Goal: Task Accomplishment & Management: Complete application form

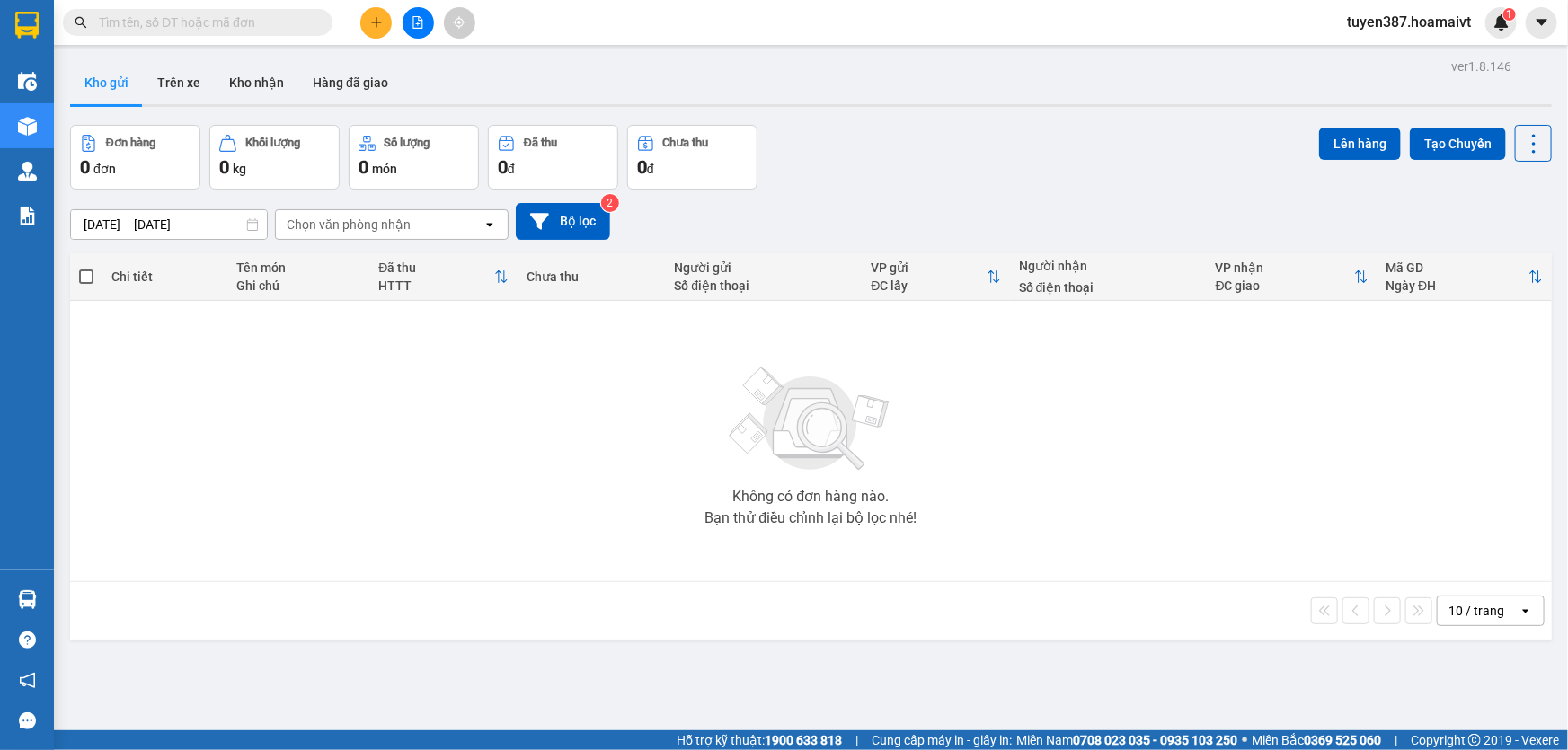
click at [1522, 610] on icon at bounding box center [1525, 611] width 6 height 4
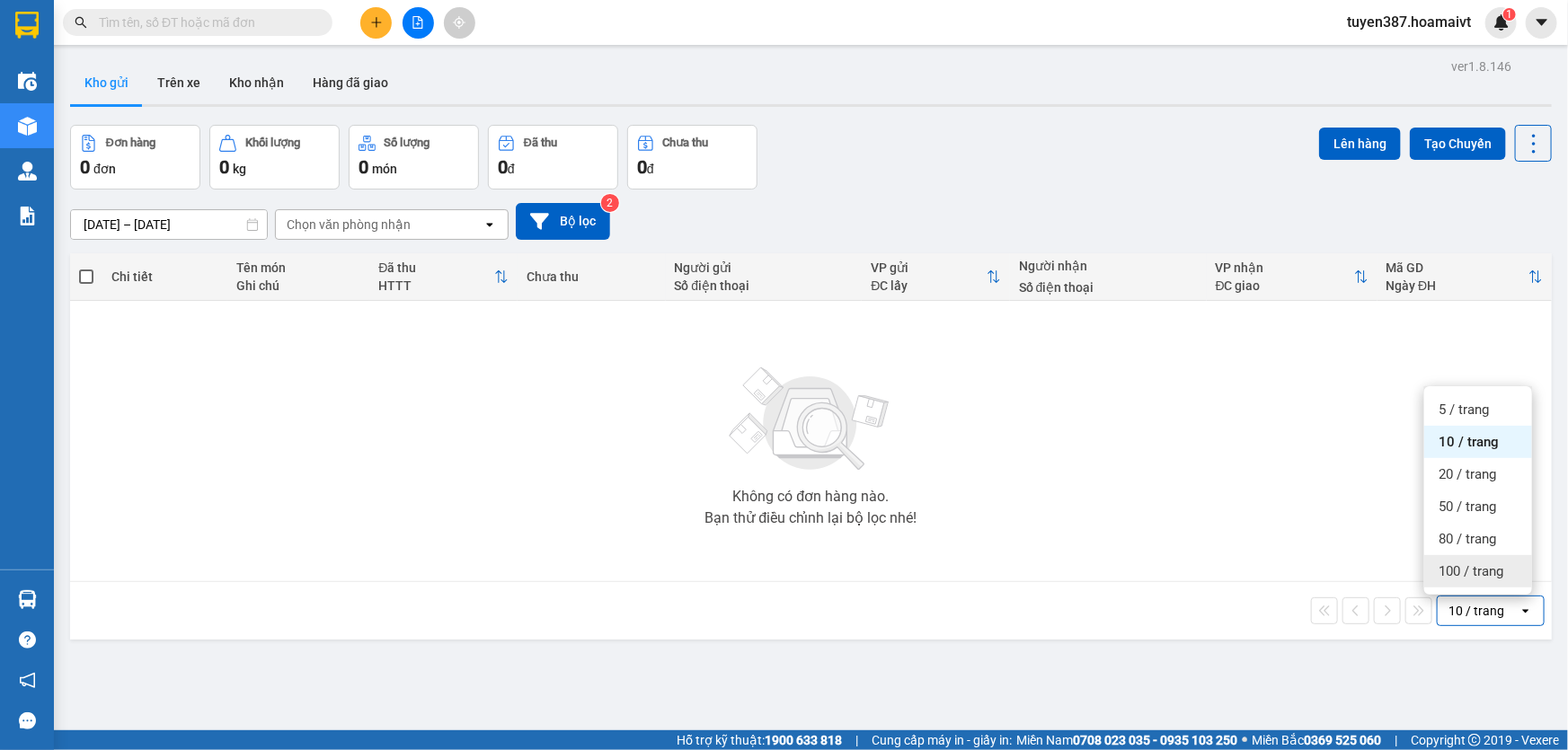
click at [1465, 569] on span "100 / trang" at bounding box center [1470, 571] width 65 height 18
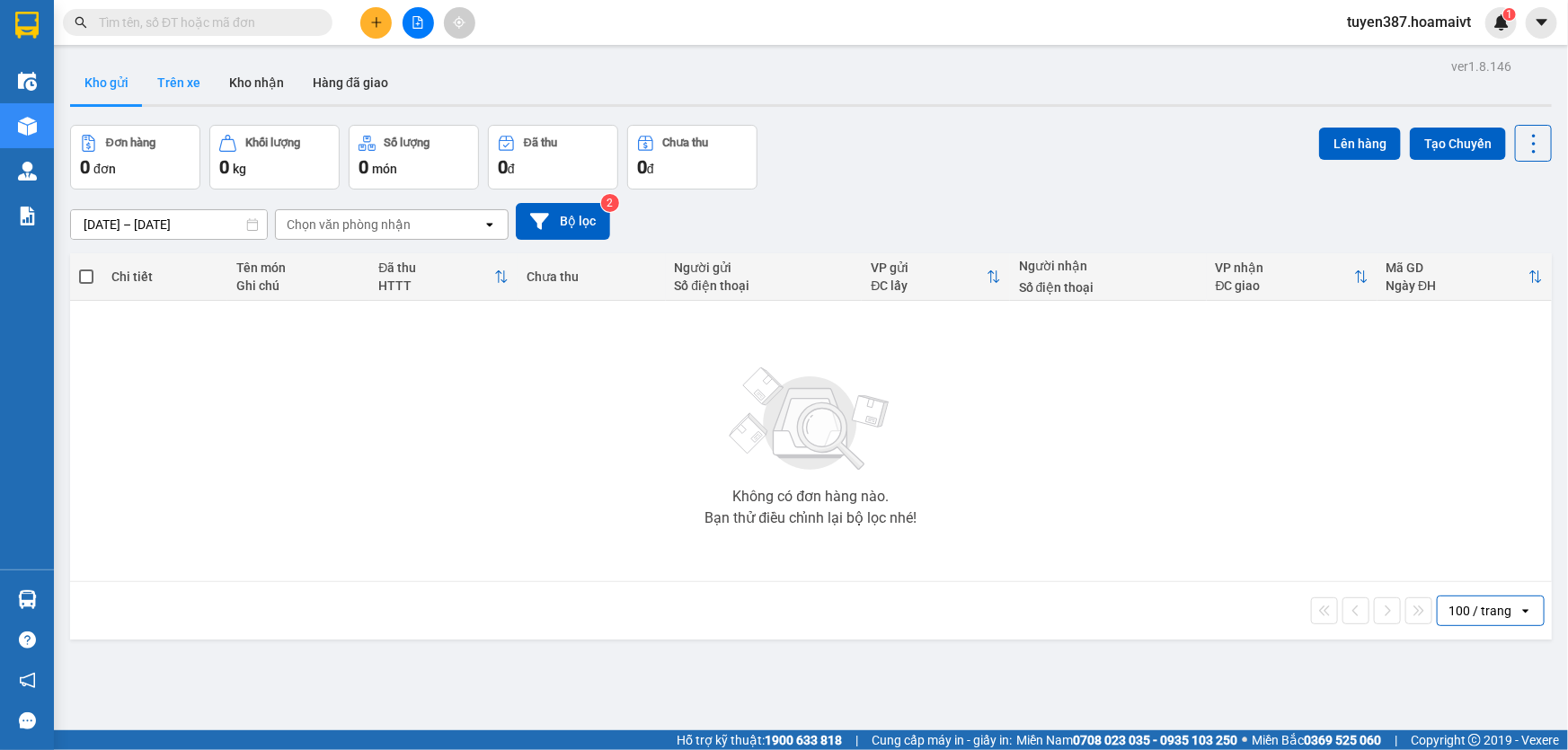
click at [181, 81] on button "Trên xe" at bounding box center [178, 82] width 71 height 43
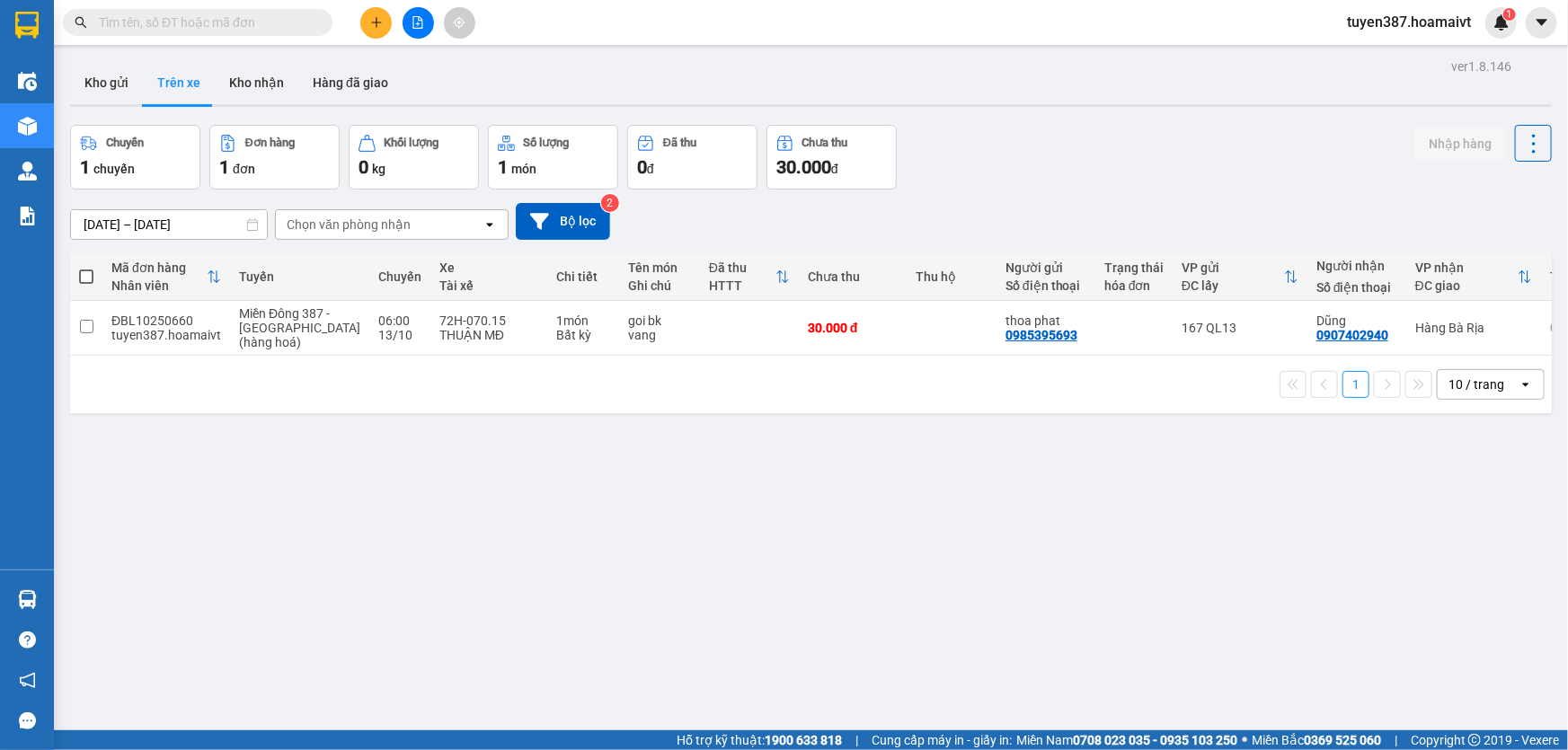
click at [1518, 391] on icon "open" at bounding box center [1525, 384] width 15 height 15
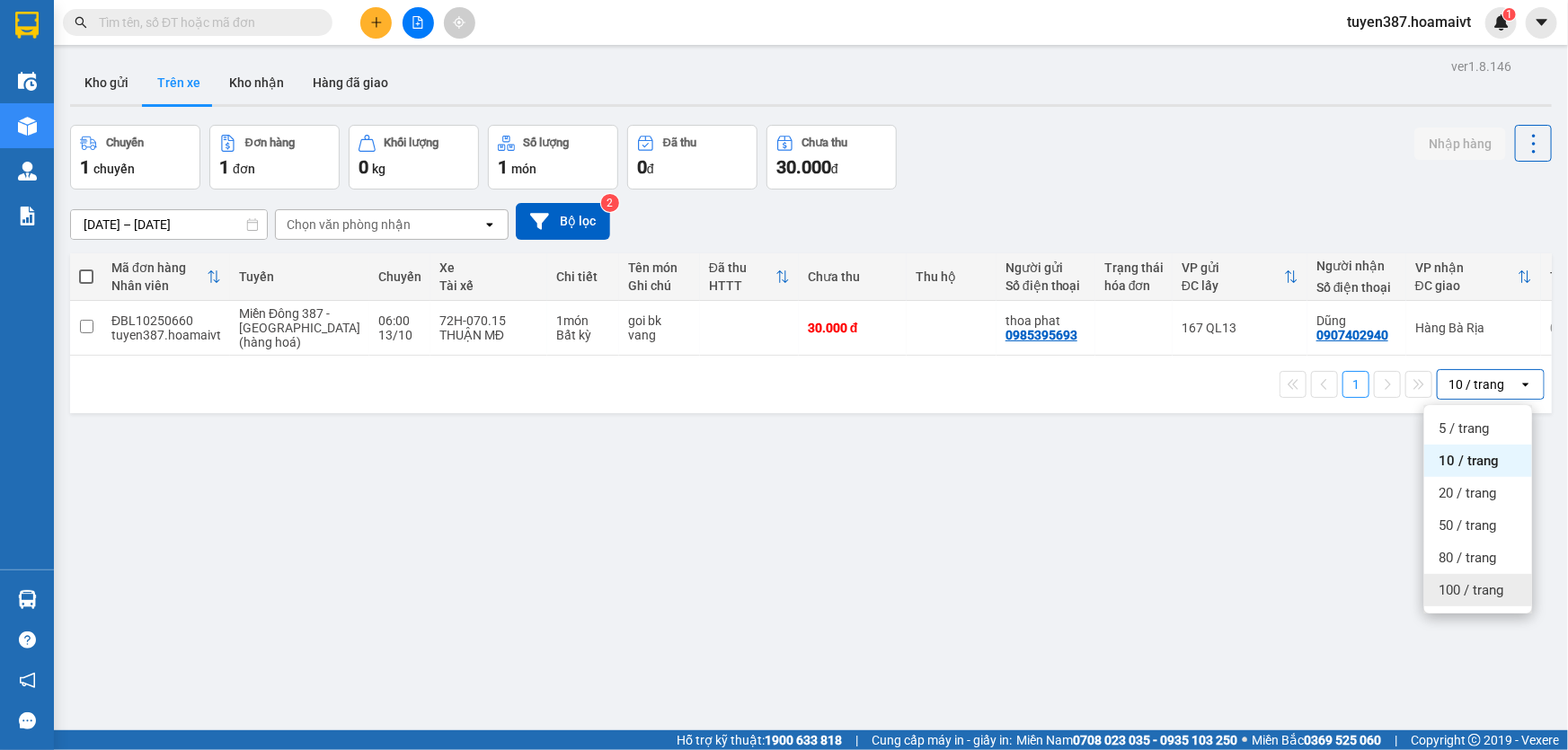
click at [1456, 580] on div "100 / trang" at bounding box center [1478, 589] width 108 height 32
click at [102, 80] on button "Kho gửi" at bounding box center [107, 82] width 72 height 43
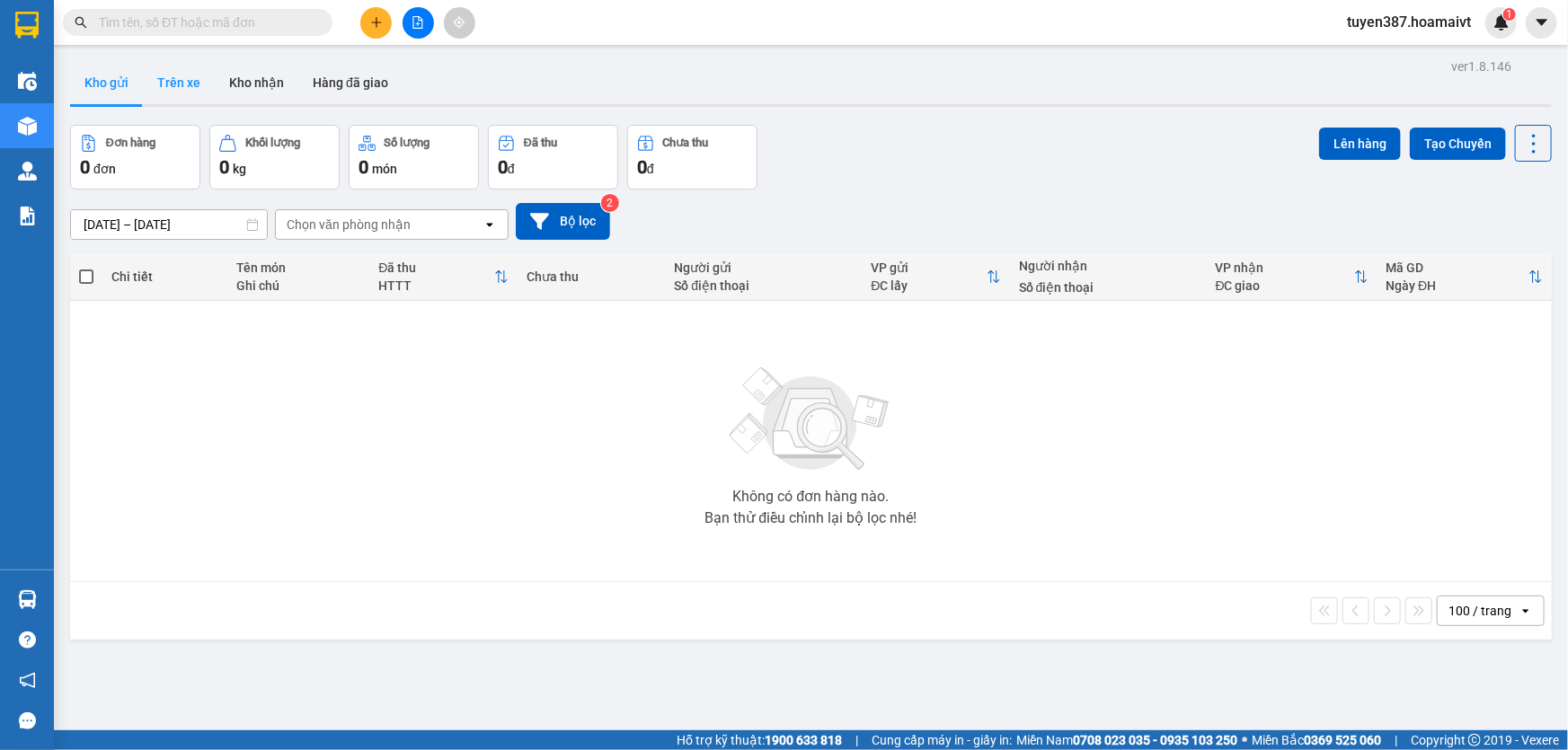
click at [176, 81] on button "Trên xe" at bounding box center [178, 82] width 71 height 43
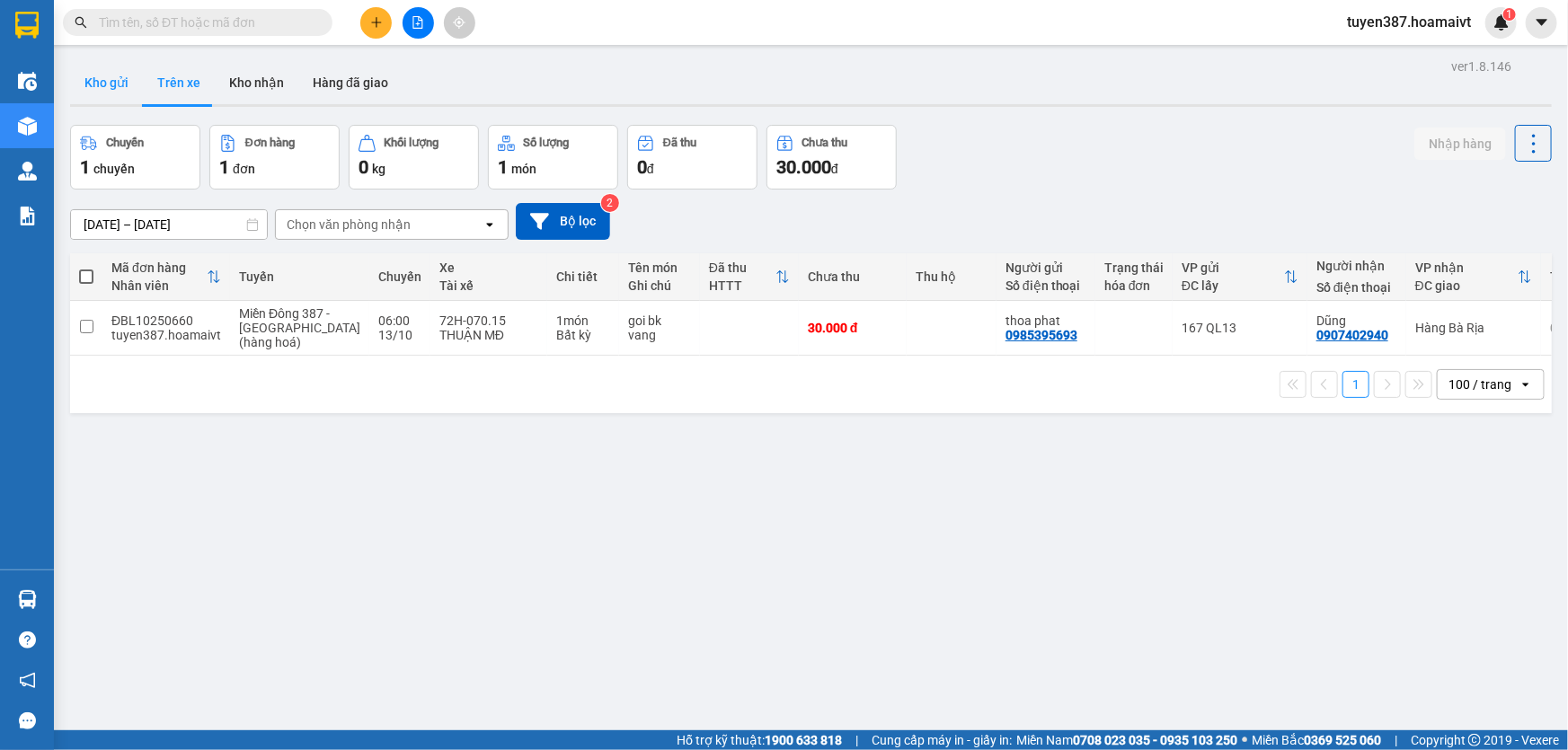
click at [100, 85] on button "Kho gửi" at bounding box center [107, 82] width 72 height 43
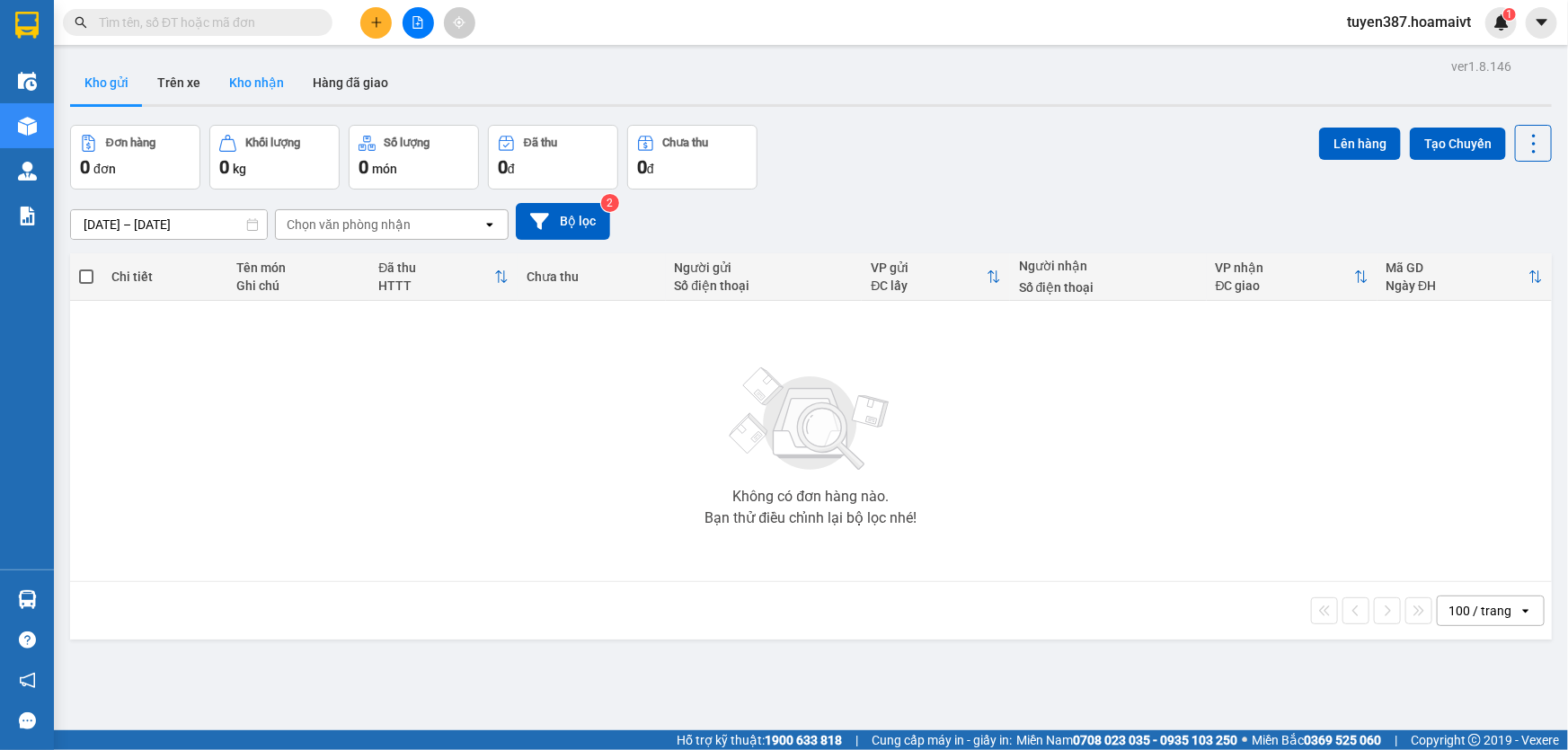
click at [255, 80] on button "Kho nhận" at bounding box center [256, 82] width 83 height 43
click at [377, 10] on button at bounding box center [376, 23] width 31 height 31
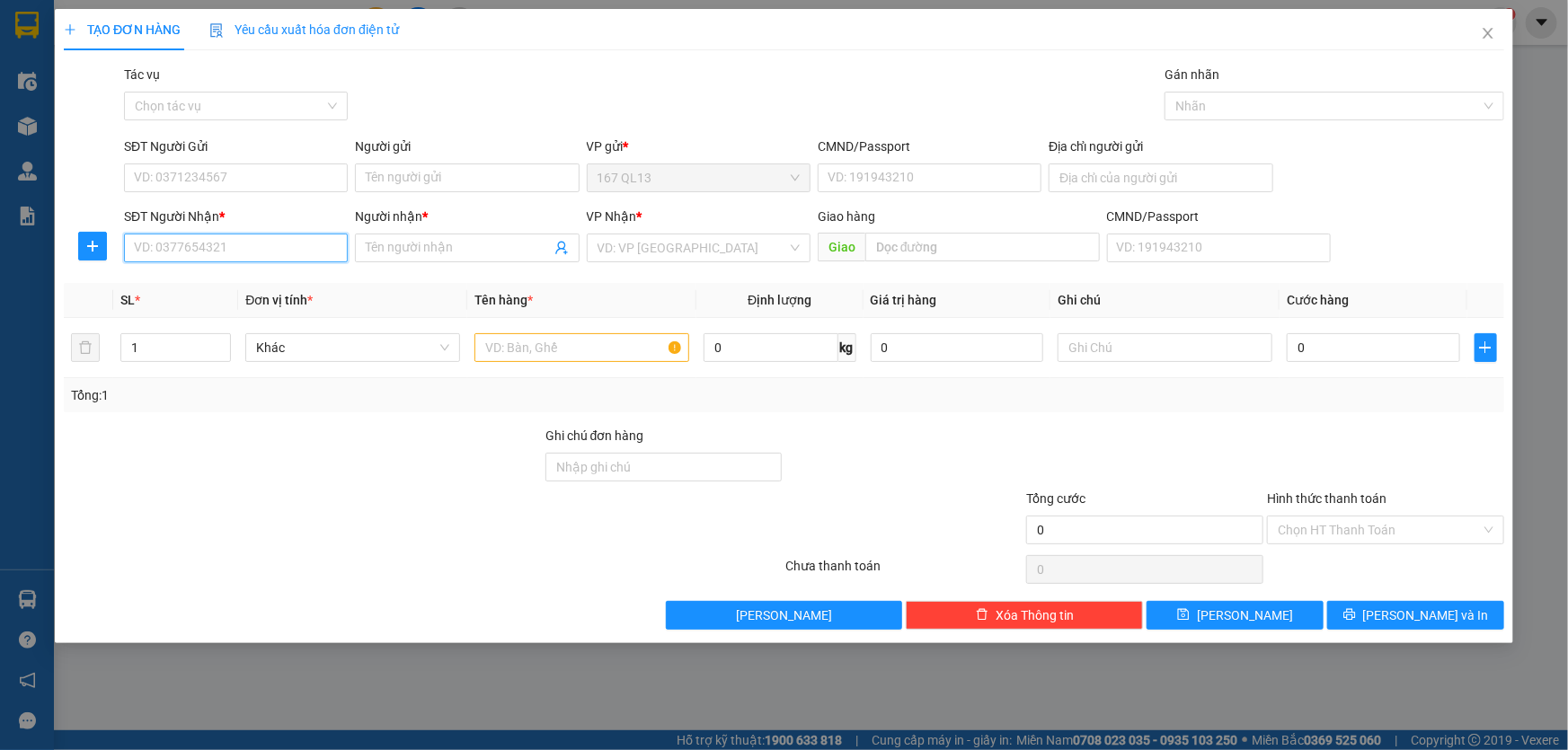
click at [275, 249] on input "SĐT Người Nhận *" at bounding box center [236, 247] width 223 height 28
type input "1"
click at [1488, 26] on icon "close" at bounding box center [1488, 33] width 15 height 15
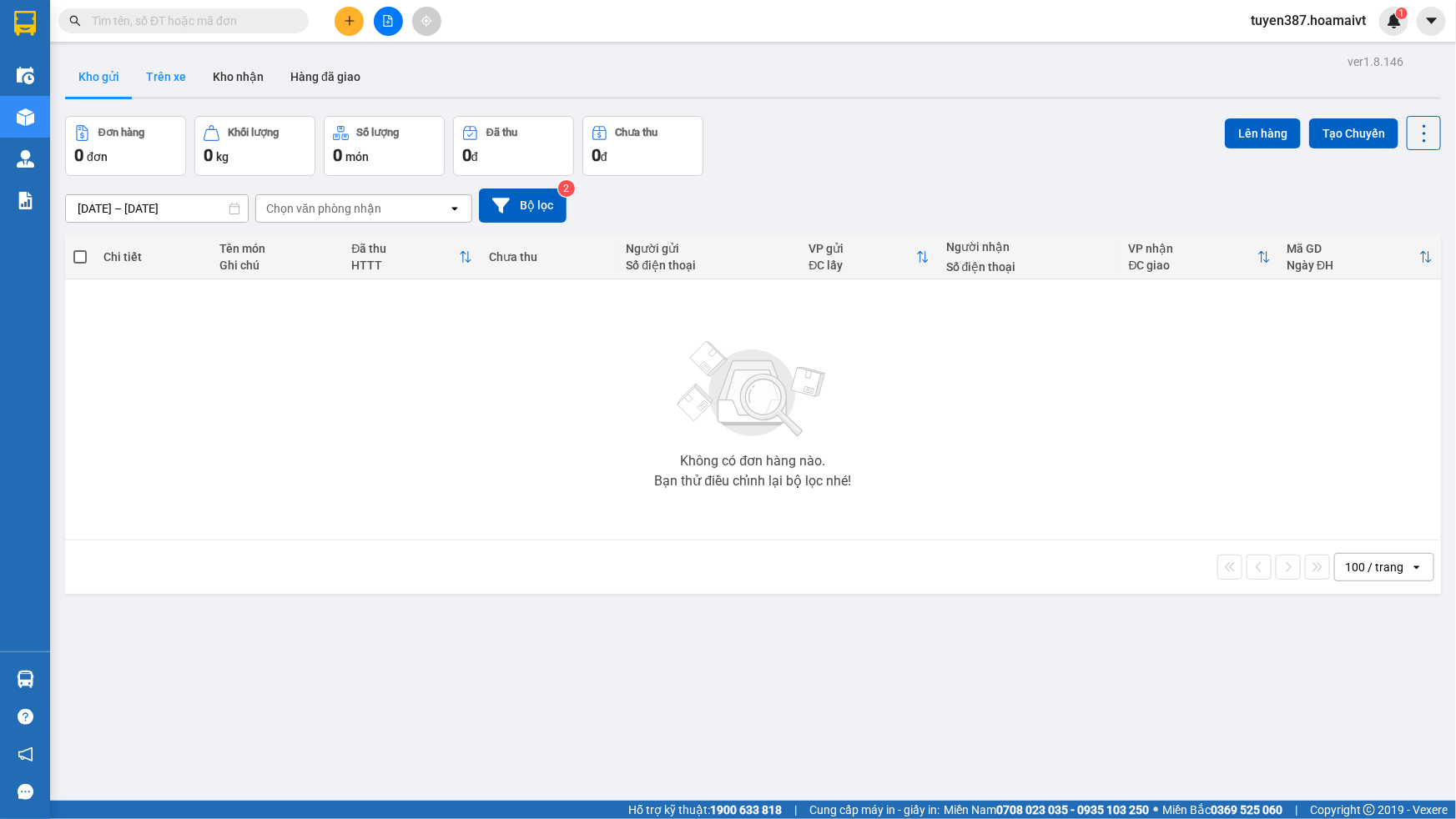
drag, startPoint x: 167, startPoint y: 75, endPoint x: 189, endPoint y: 63, distance: 25.1
click at [186, 65] on button "Trên xe" at bounding box center [166, 76] width 66 height 40
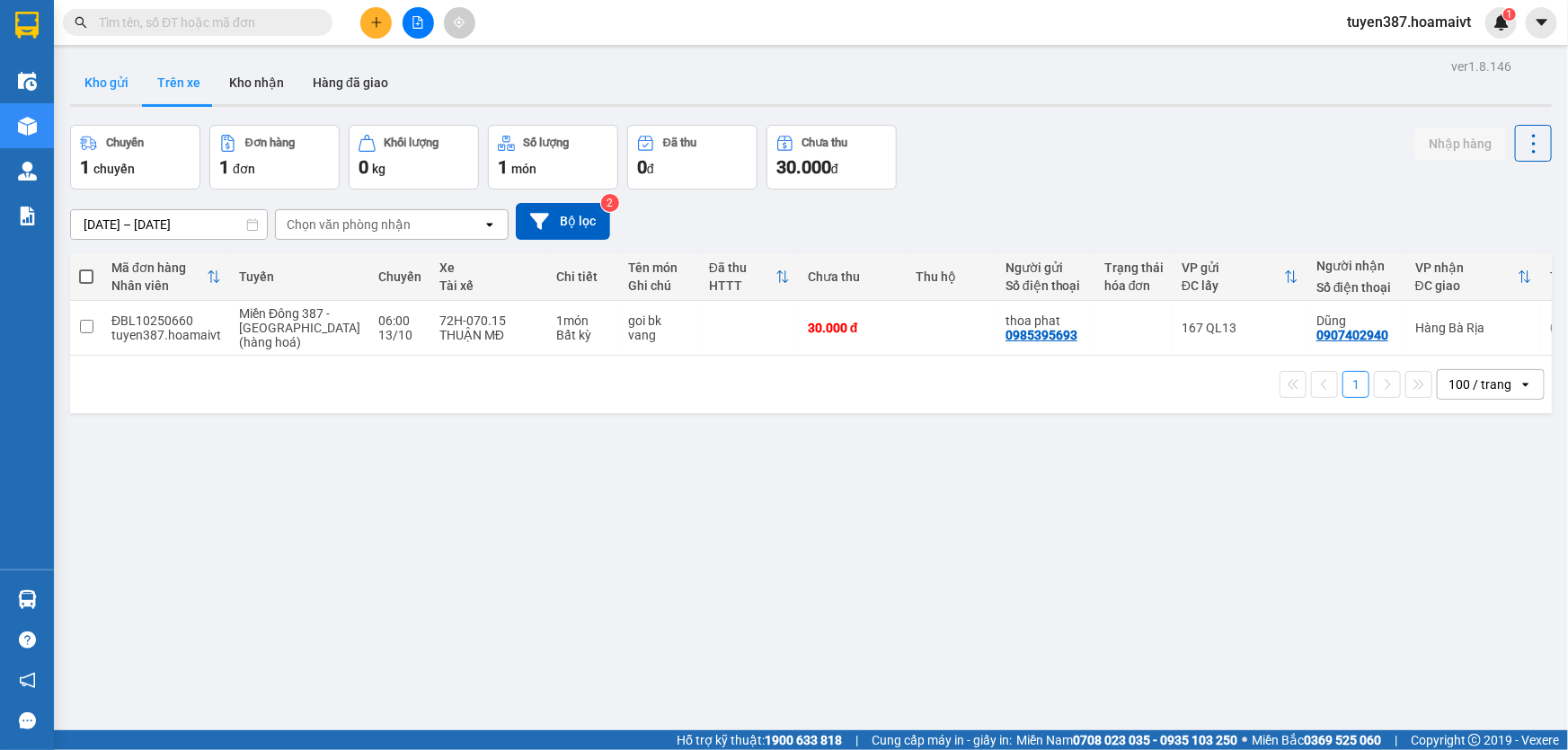
click at [99, 81] on button "Kho gửi" at bounding box center [107, 82] width 72 height 43
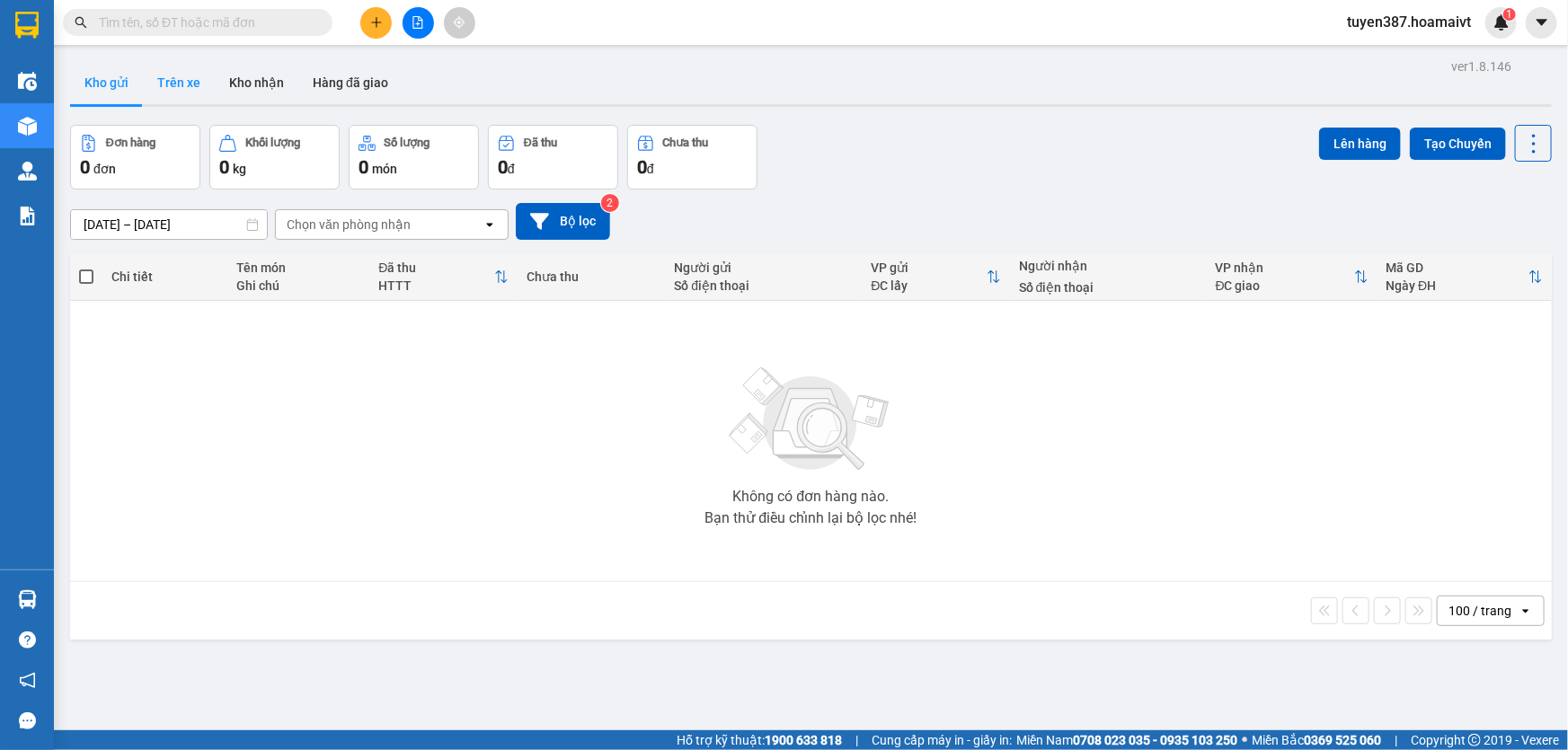
click at [183, 89] on button "Trên xe" at bounding box center [178, 82] width 71 height 43
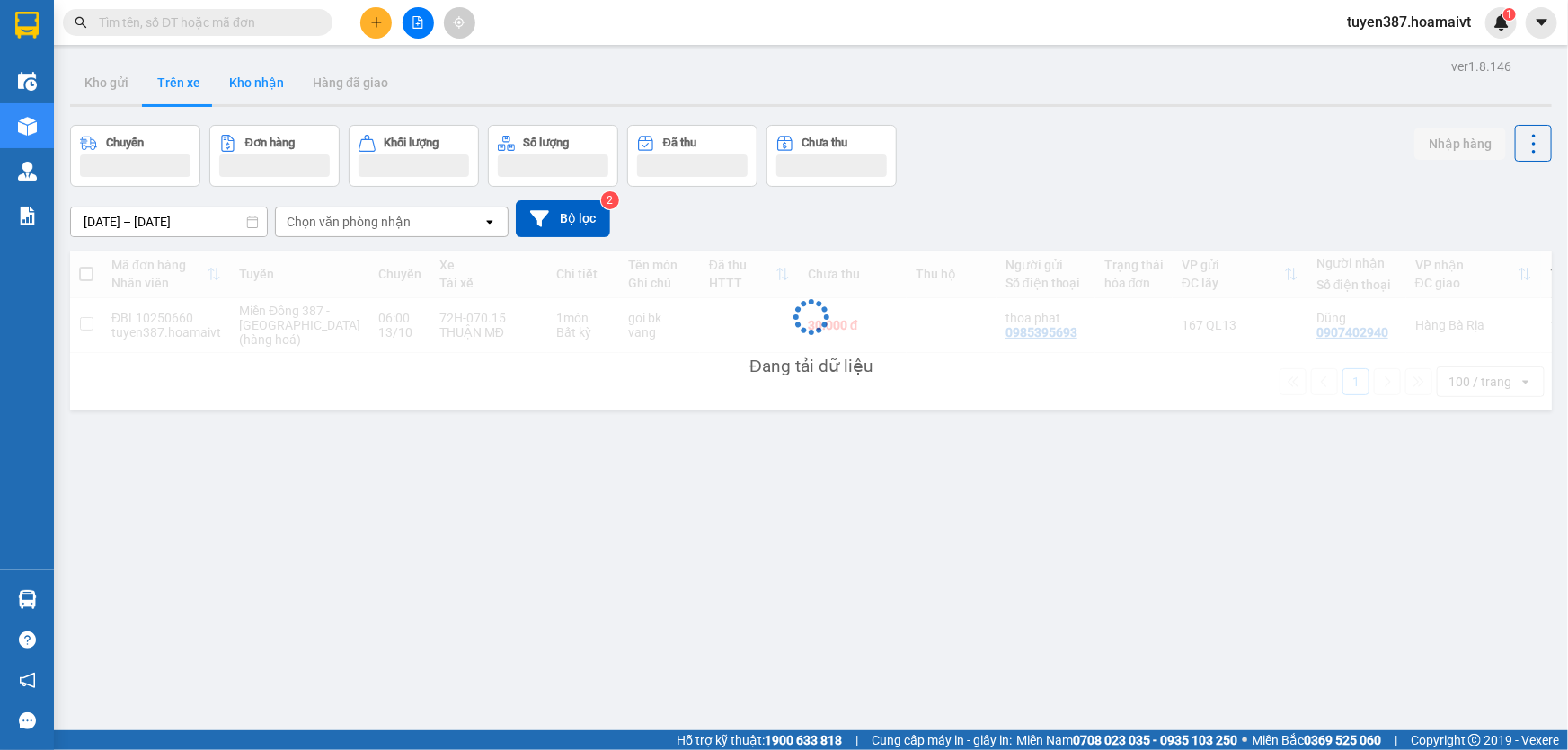
click at [249, 83] on button "Kho nhận" at bounding box center [256, 82] width 83 height 43
type input "[DATE] – [DATE]"
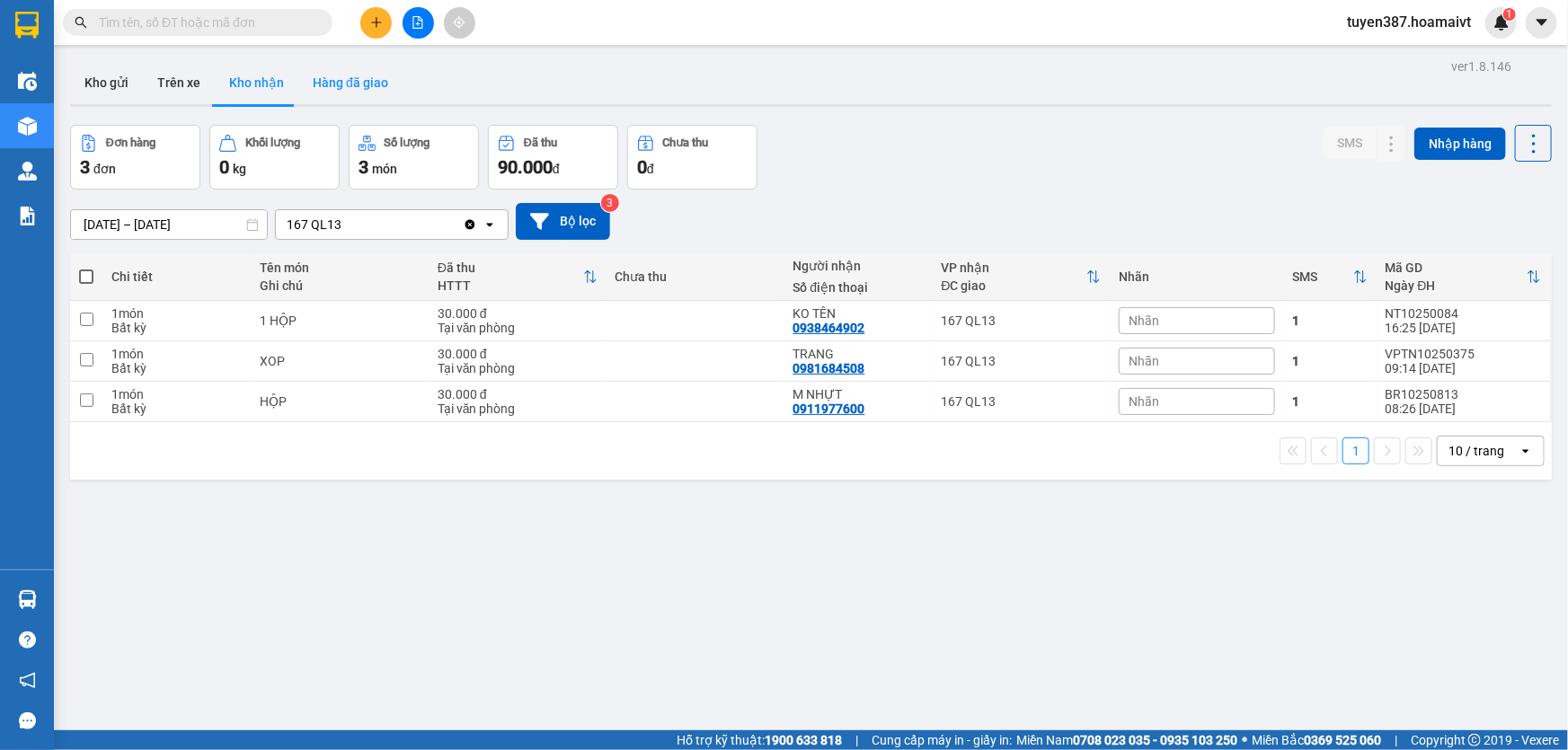
click at [329, 82] on button "Hàng đã giao" at bounding box center [351, 82] width 104 height 43
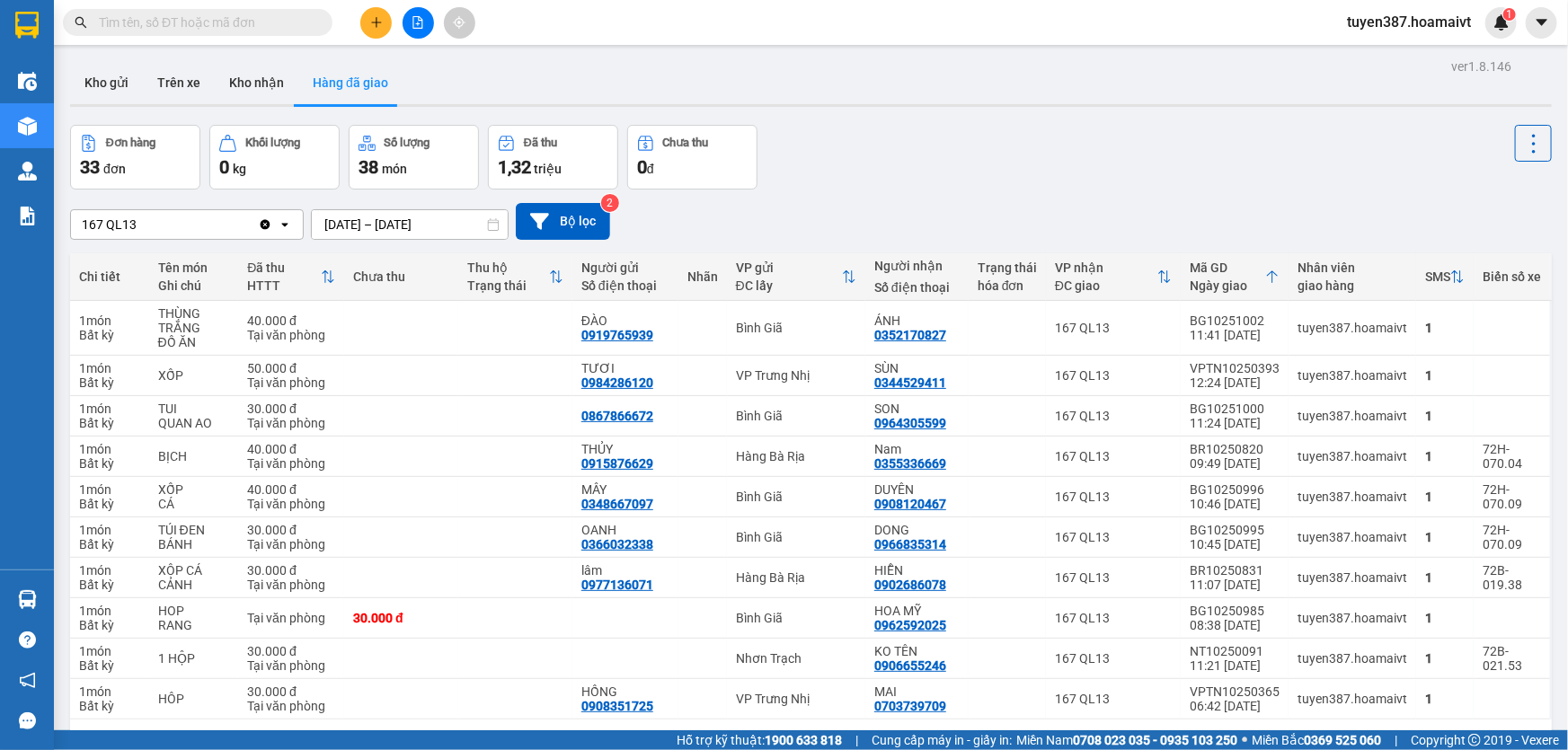
drag, startPoint x: 508, startPoint y: 80, endPoint x: 440, endPoint y: 70, distance: 68.7
click at [485, 70] on div "Kho gửi Trên xe Kho nhận Hàng đã giao" at bounding box center [811, 84] width 1481 height 48
click at [114, 78] on button "Kho gửi" at bounding box center [107, 82] width 72 height 43
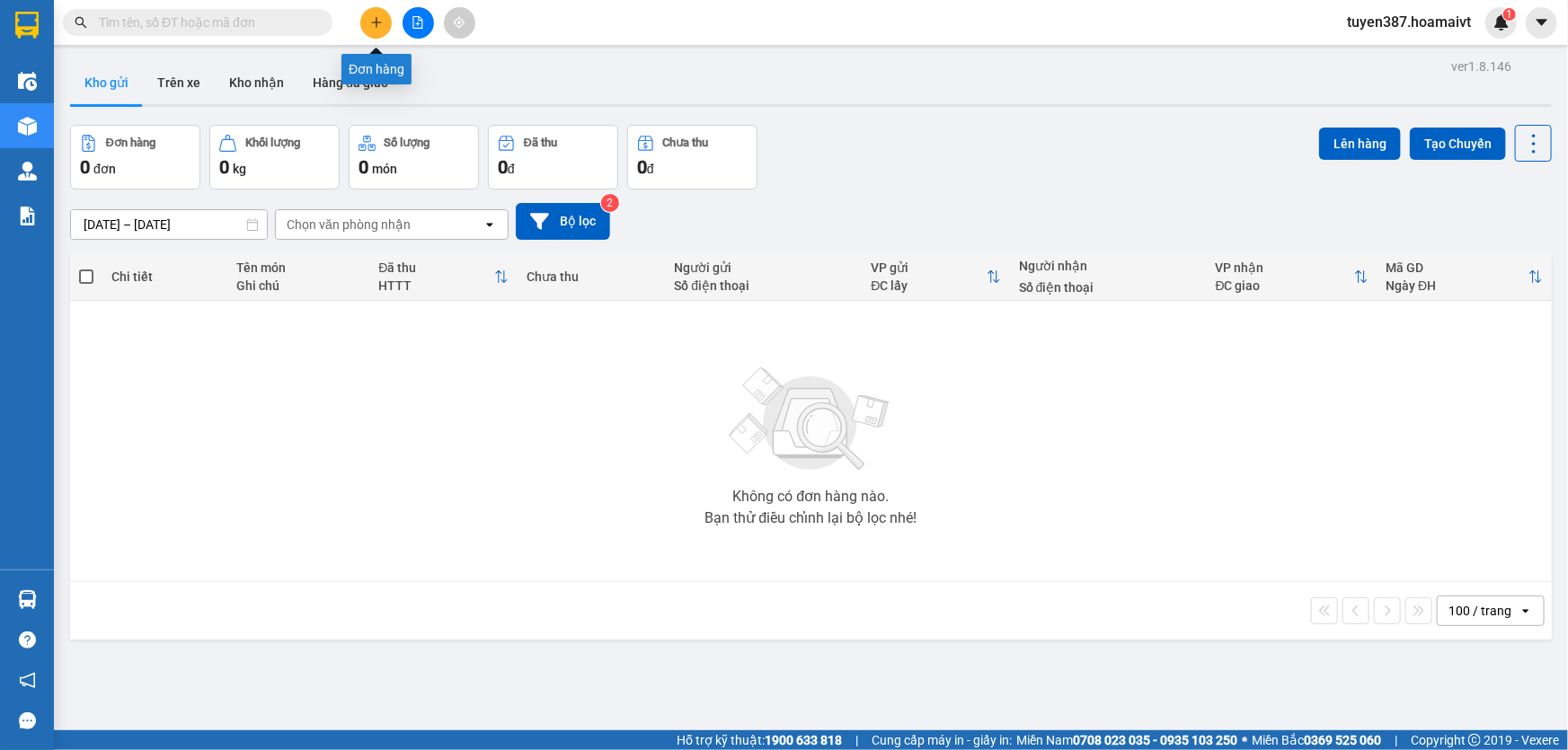
click at [378, 21] on icon "plus" at bounding box center [376, 23] width 13 height 13
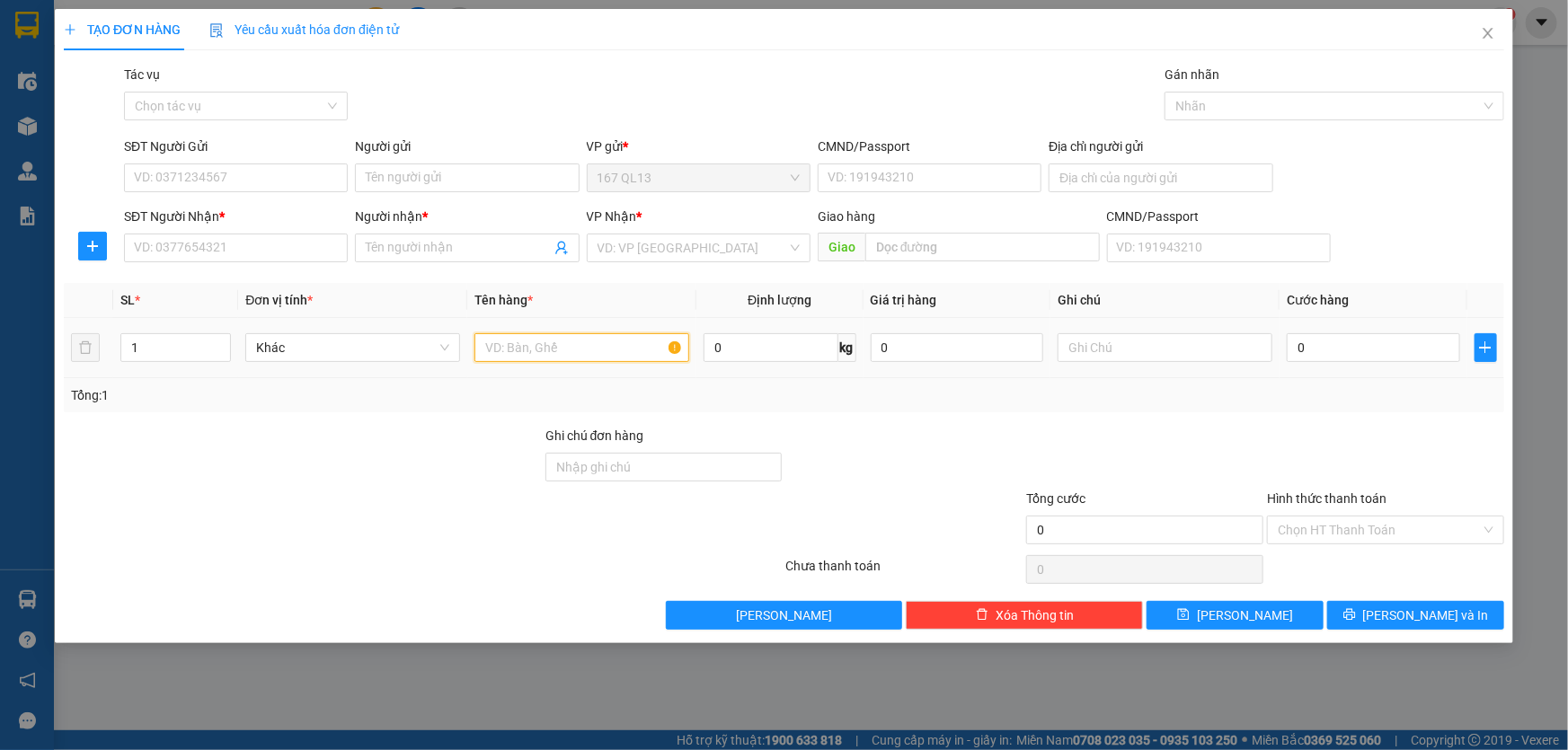
click at [656, 345] on input "text" at bounding box center [581, 347] width 214 height 28
type input "xop bk"
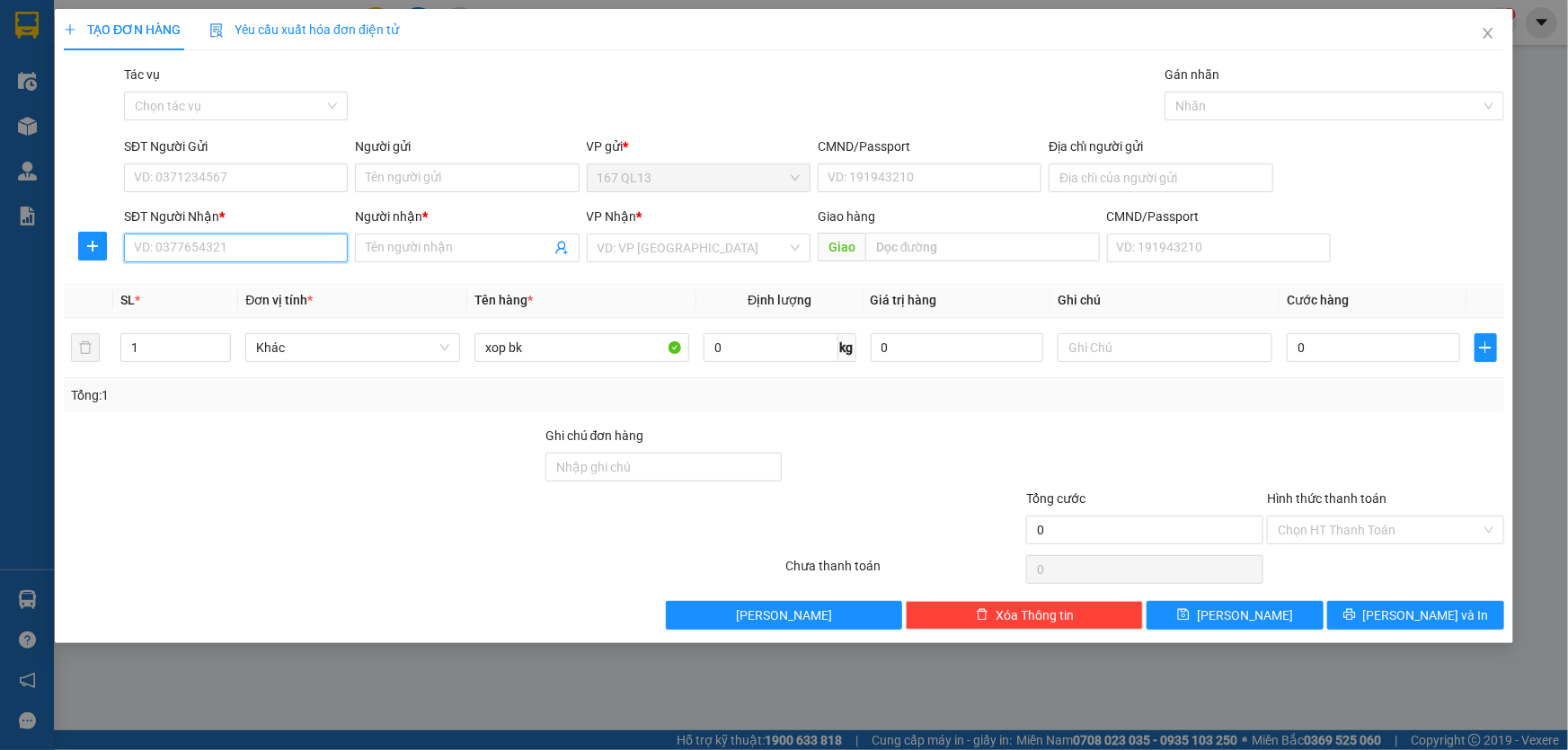
click at [291, 243] on input "SĐT Người Nhận *" at bounding box center [236, 247] width 223 height 28
click at [214, 281] on div "0899962565 - vuong" at bounding box center [236, 284] width 202 height 20
type input "0899962565"
type input "vuong"
type input "0899962565"
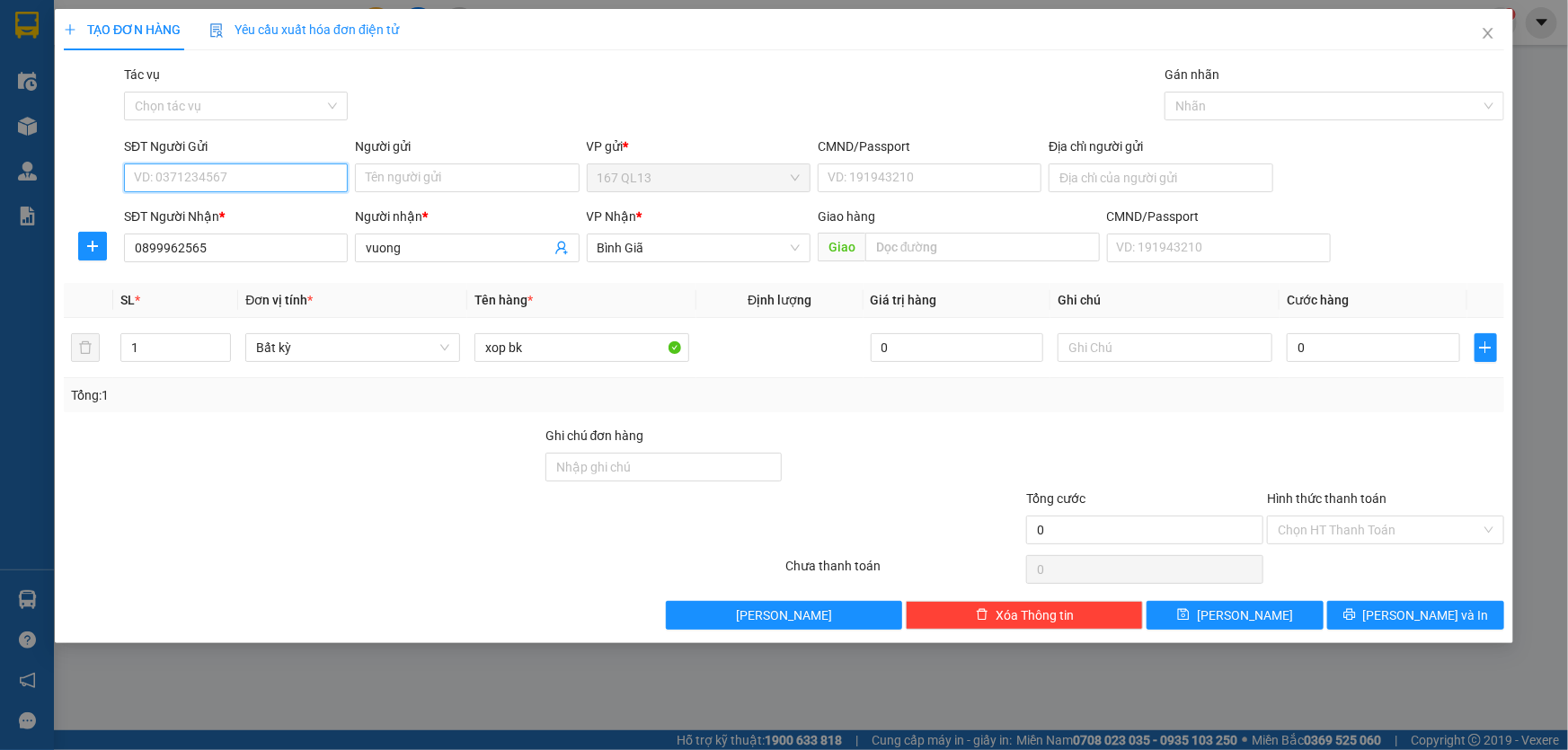
click at [265, 173] on input "SĐT Người Gửi" at bounding box center [236, 177] width 223 height 28
click at [211, 211] on div "0904840733" at bounding box center [236, 213] width 202 height 20
type input "0904840733"
click at [435, 184] on input "Người gửi" at bounding box center [466, 177] width 223 height 28
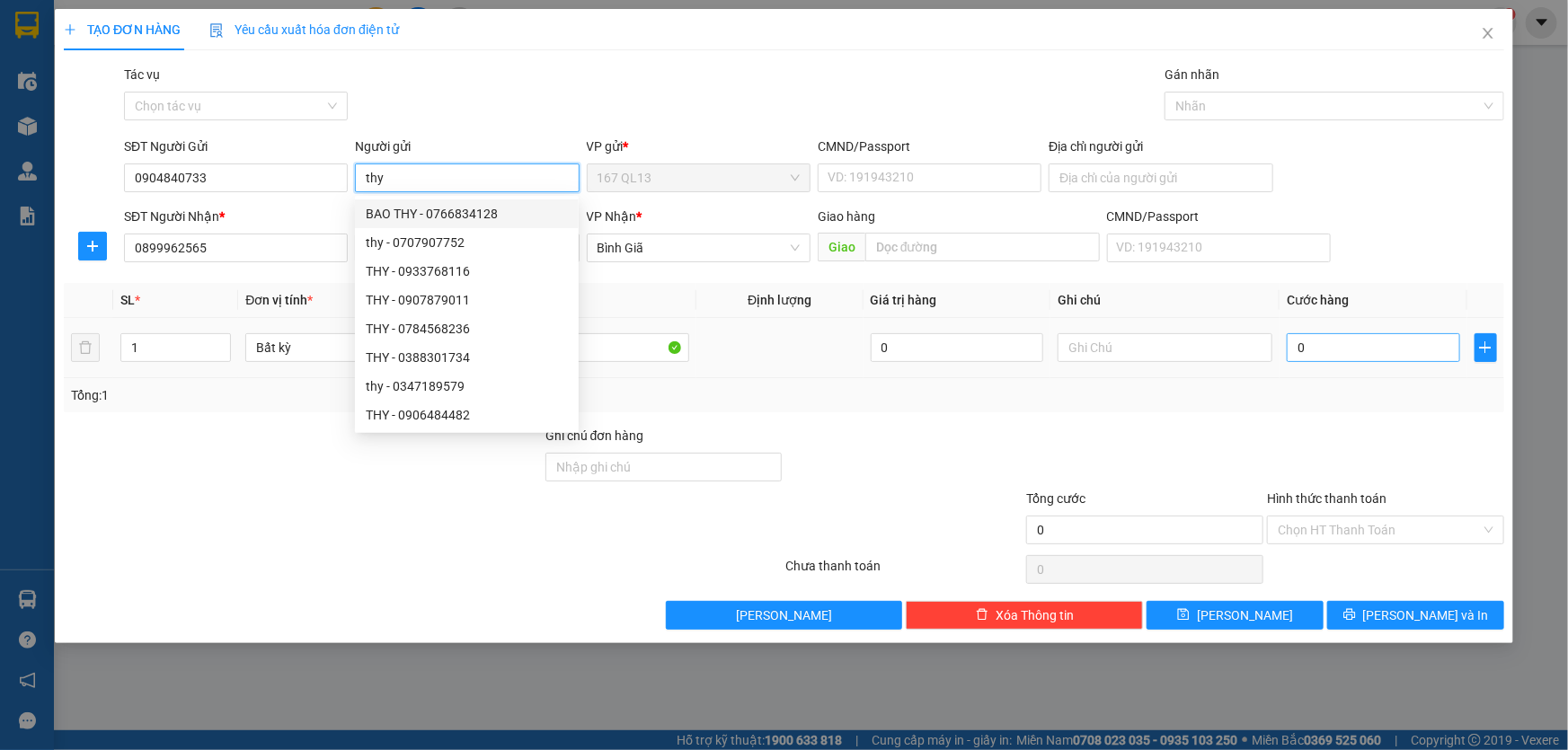
type input "thy"
click at [1291, 347] on input "0" at bounding box center [1372, 347] width 173 height 28
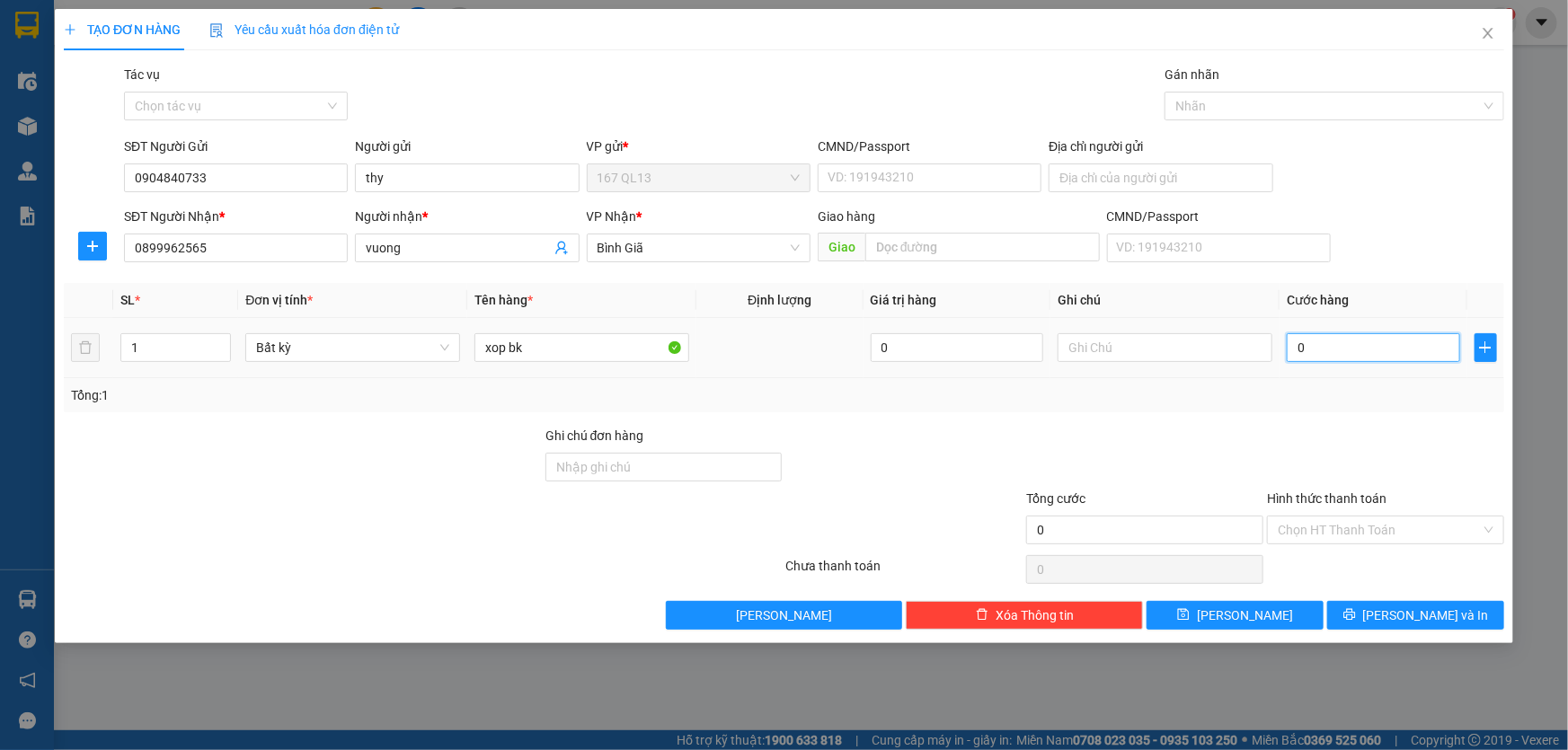
type input "3"
type input "30"
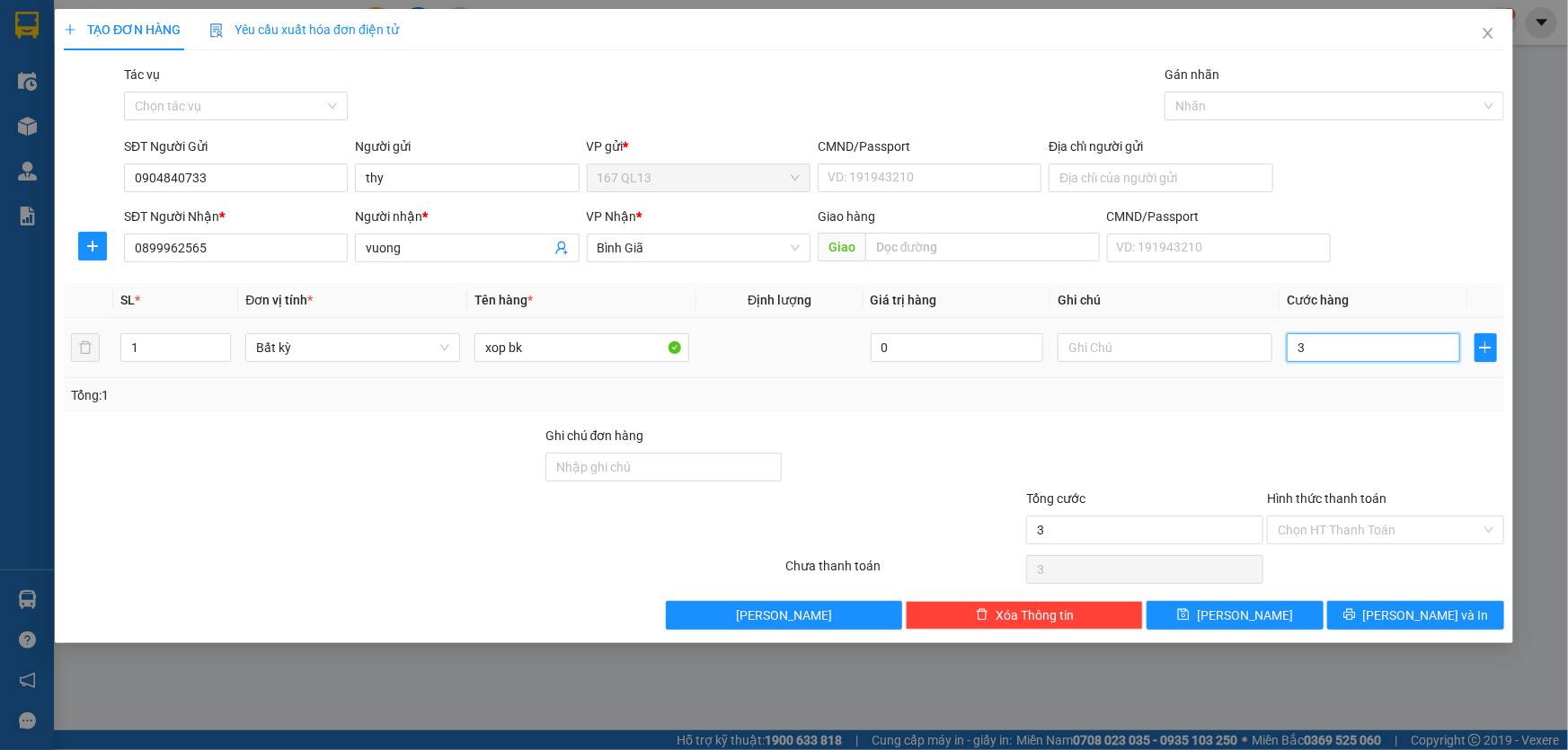
type input "30"
type input "30.000"
click at [1412, 530] on input "Hình thức thanh toán" at bounding box center [1378, 530] width 203 height 27
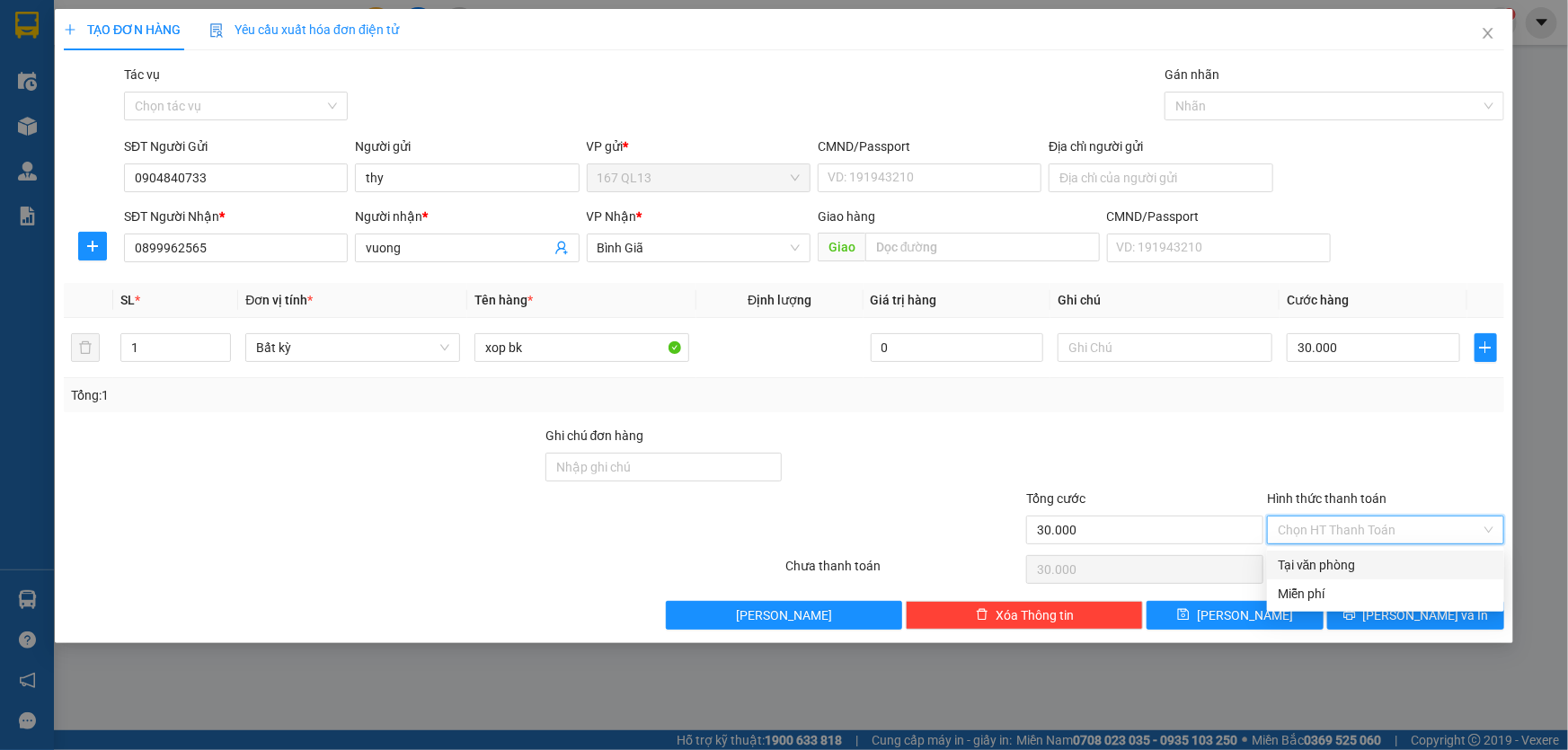
click at [1401, 557] on div "Tại văn phòng" at bounding box center [1385, 565] width 215 height 20
type input "0"
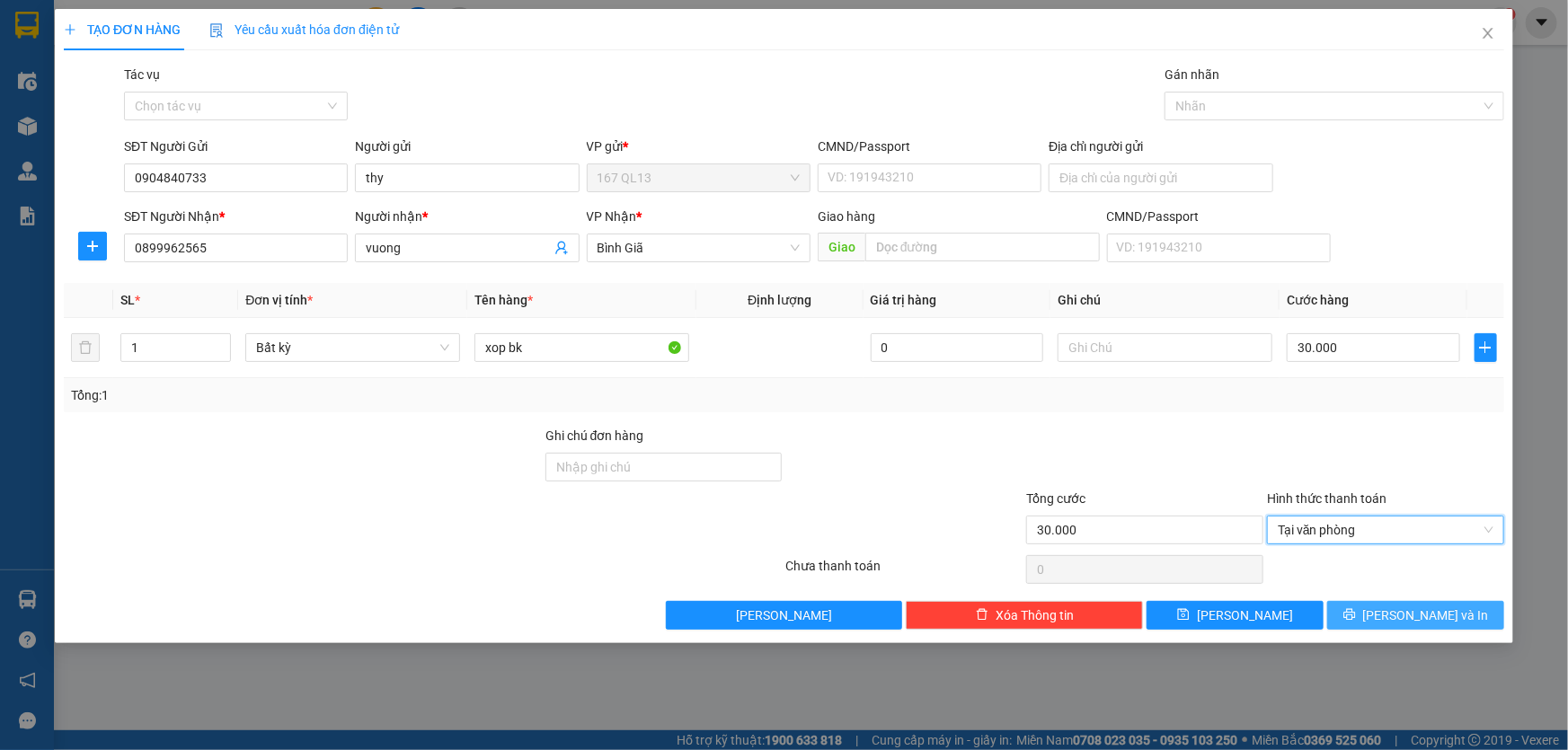
click at [1449, 611] on span "[PERSON_NAME] và In" at bounding box center [1425, 615] width 125 height 20
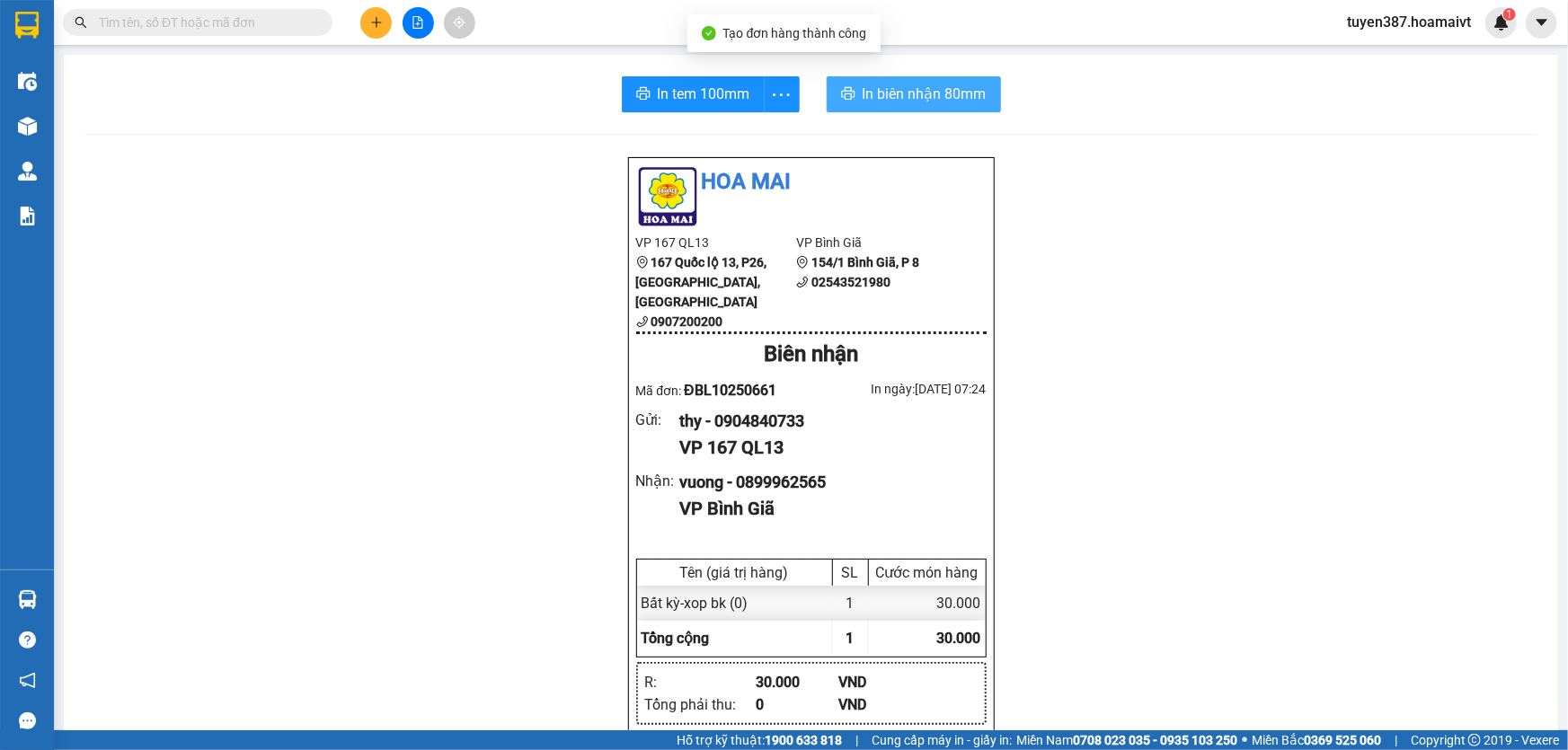
click at [863, 90] on span "In biên nhận 80mm" at bounding box center [925, 93] width 124 height 23
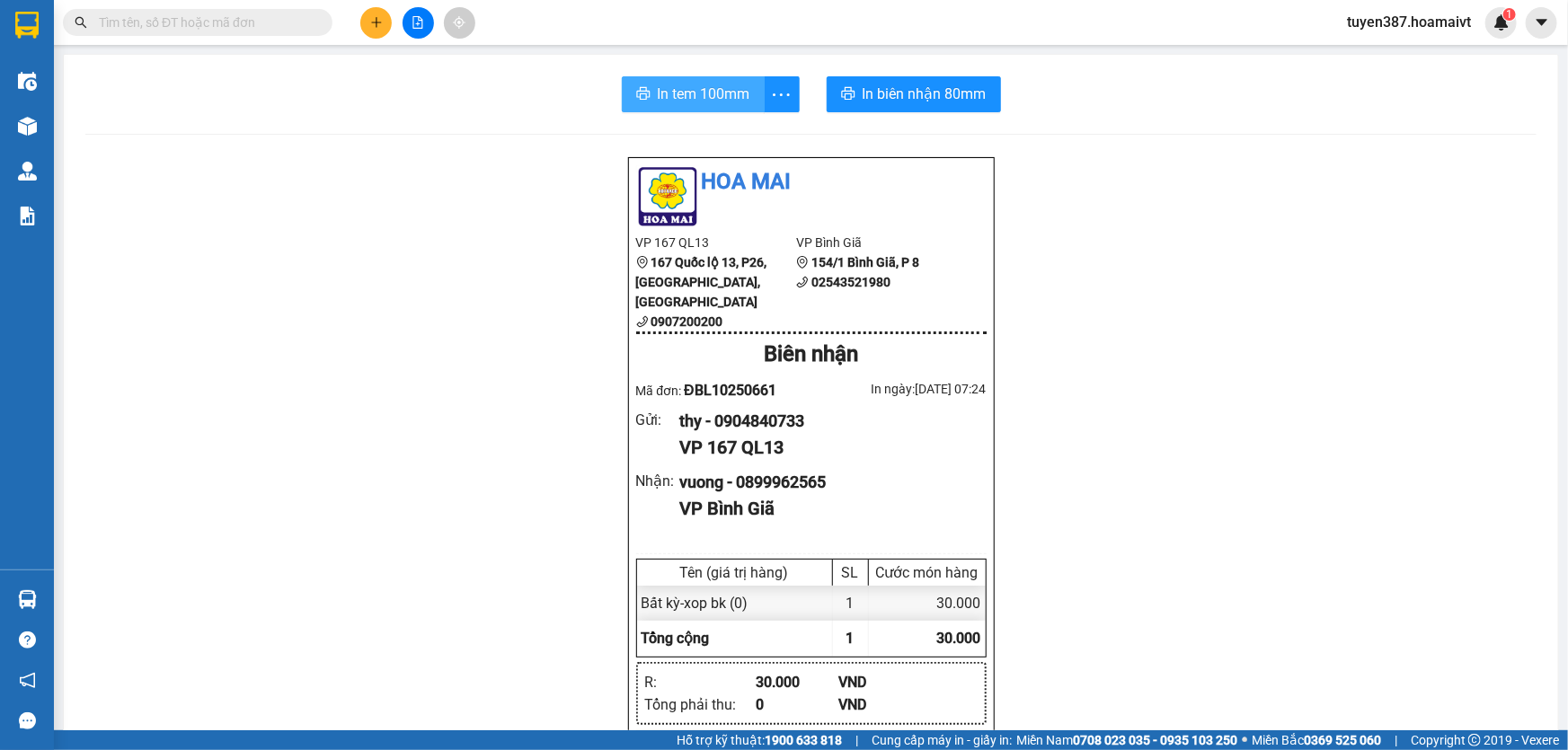
click at [691, 91] on span "In tem 100mm" at bounding box center [703, 93] width 92 height 23
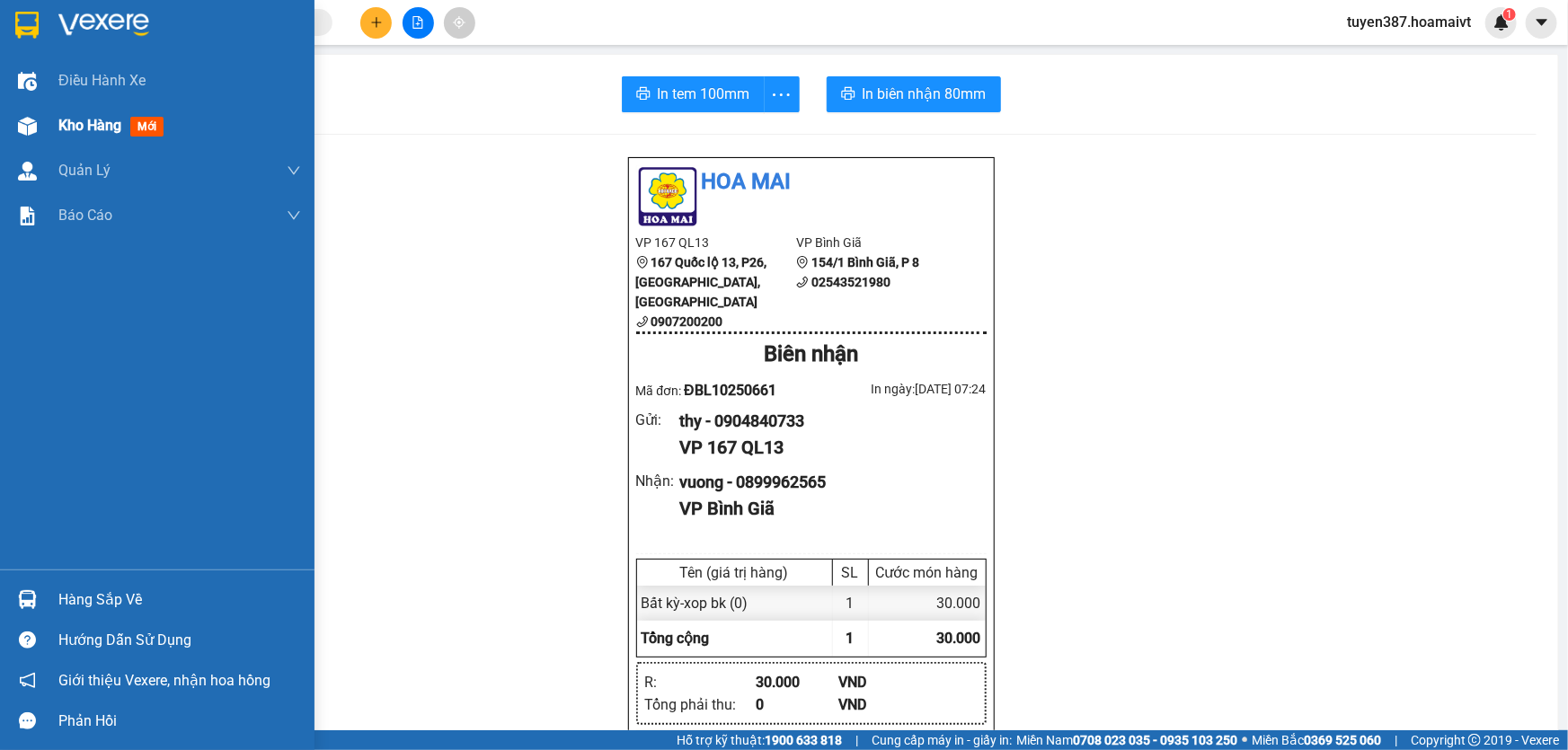
click at [153, 122] on span "mới" at bounding box center [147, 126] width 33 height 20
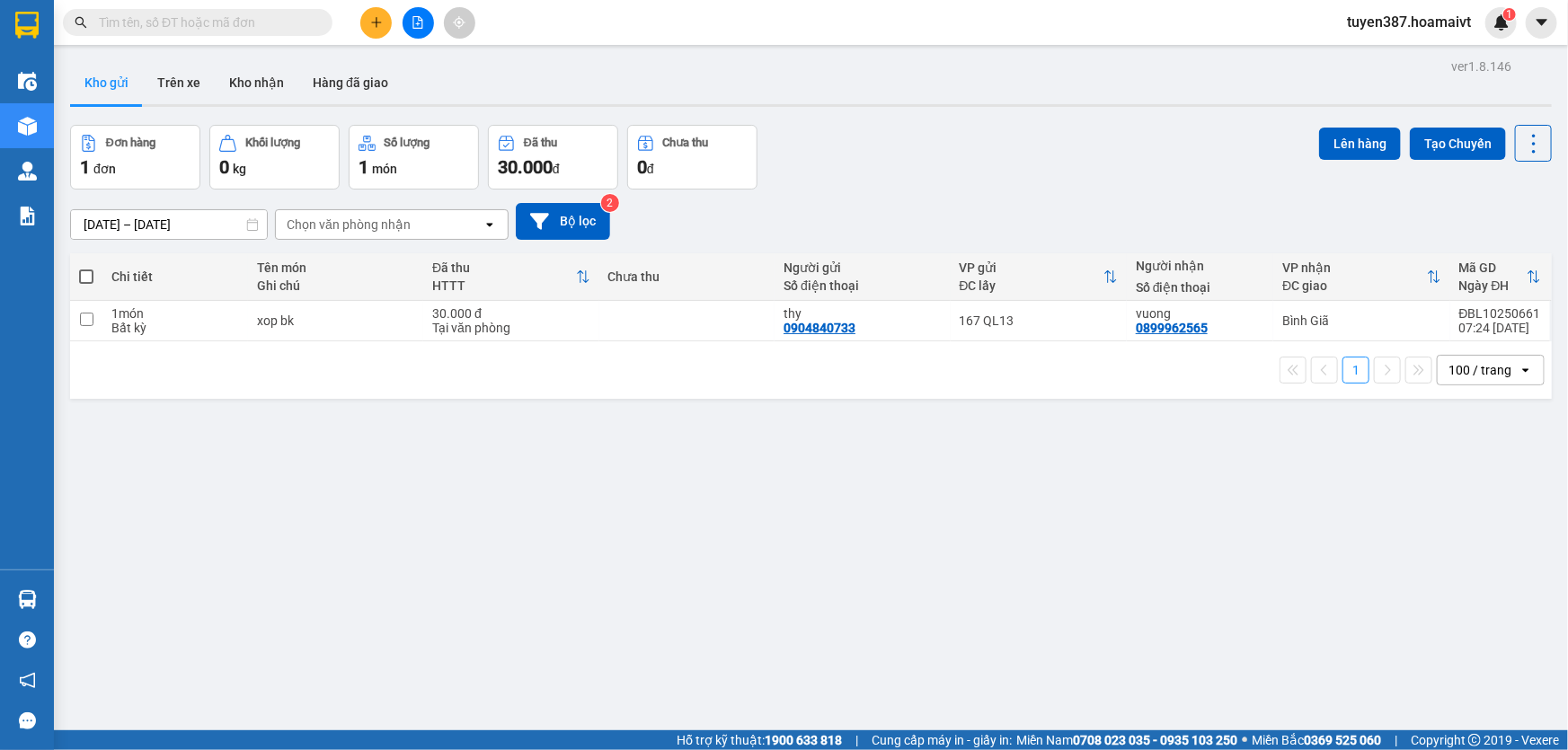
click at [83, 276] on span at bounding box center [86, 276] width 15 height 15
click at [86, 267] on input "checkbox" at bounding box center [86, 267] width 0 height 0
checkbox input "true"
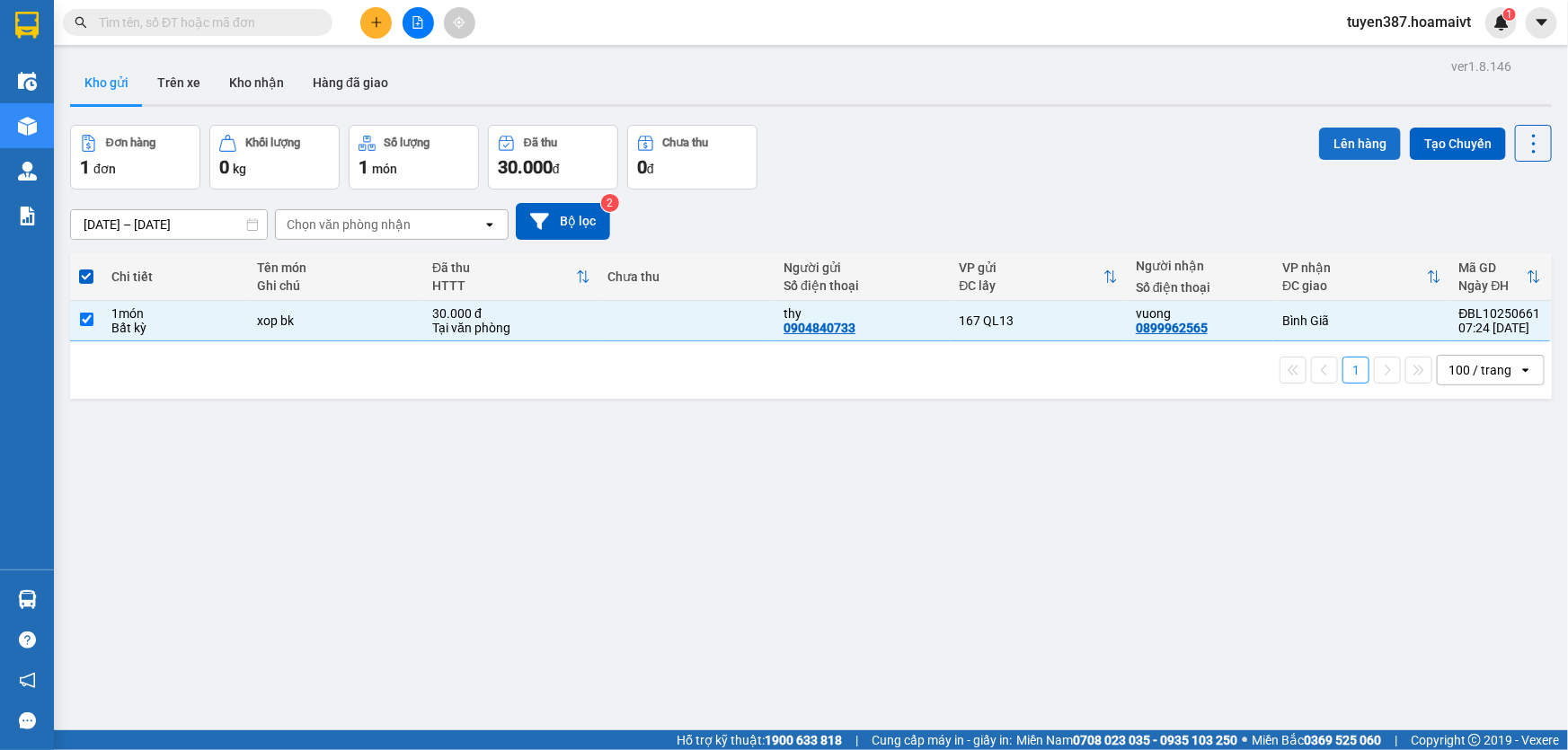
click at [1331, 145] on button "Lên hàng" at bounding box center [1358, 143] width 81 height 32
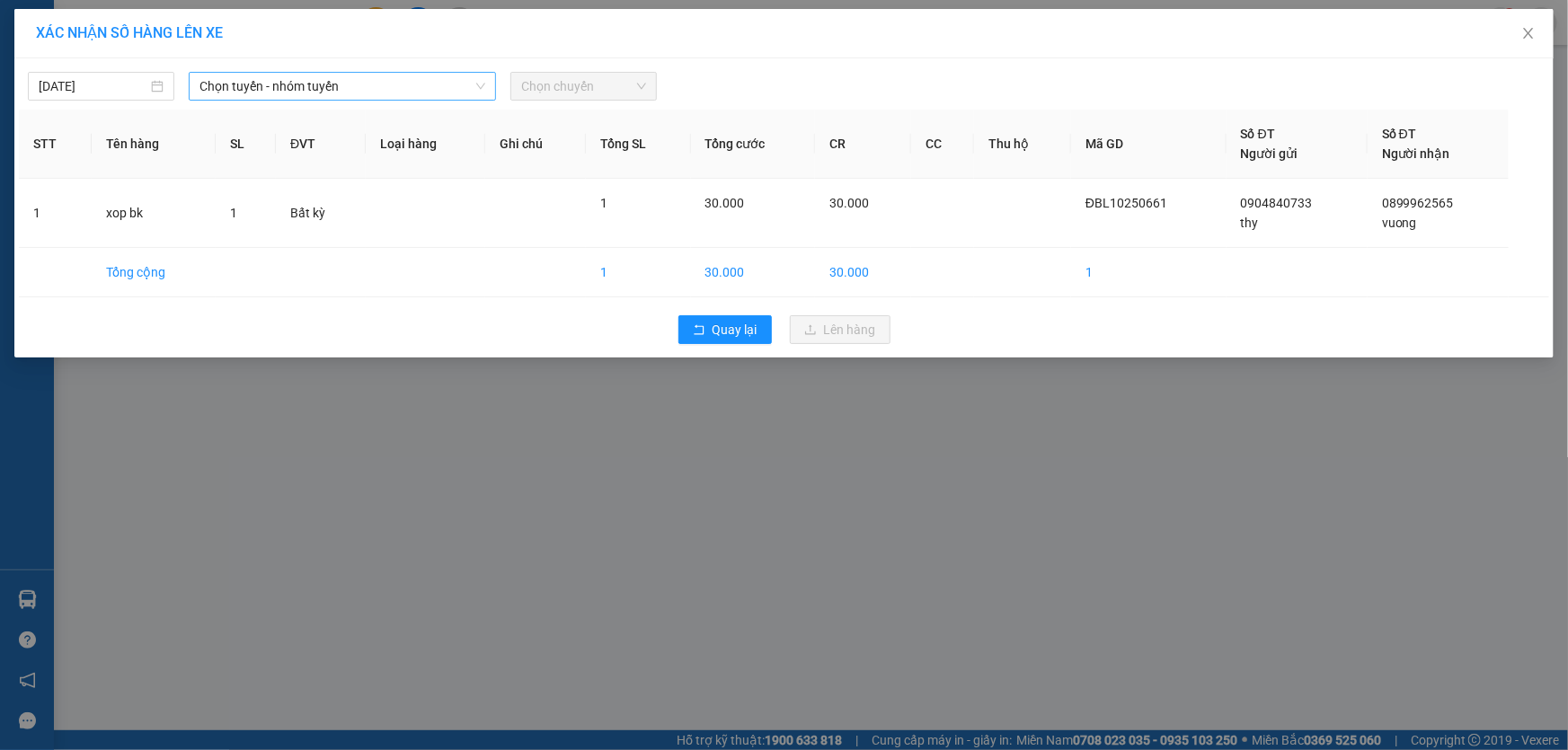
click at [359, 87] on span "Chọn tuyến - nhóm tuyến" at bounding box center [343, 86] width 286 height 27
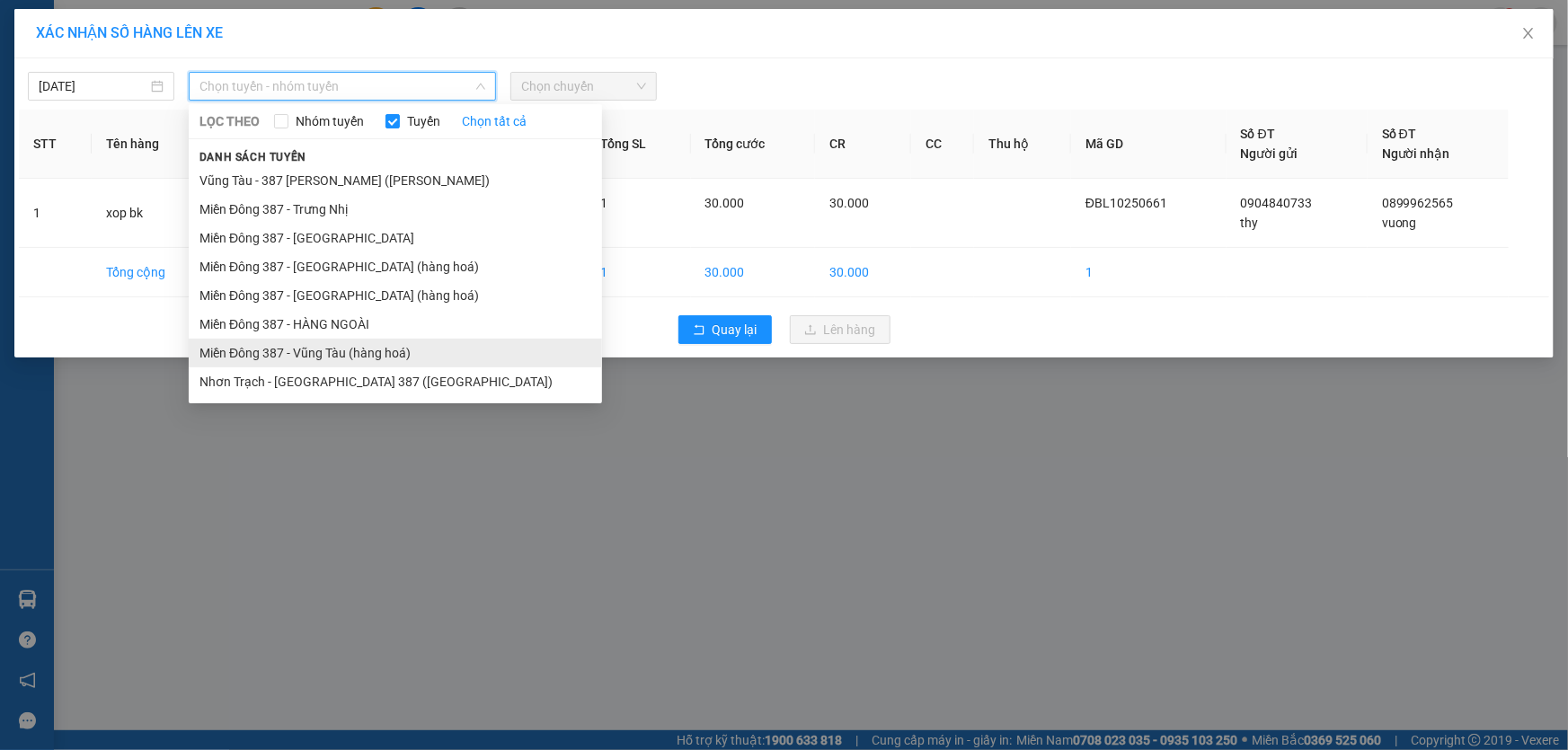
click at [322, 344] on li "Miền Đông 387 - Vũng Tàu (hàng hoá)" at bounding box center [396, 352] width 413 height 28
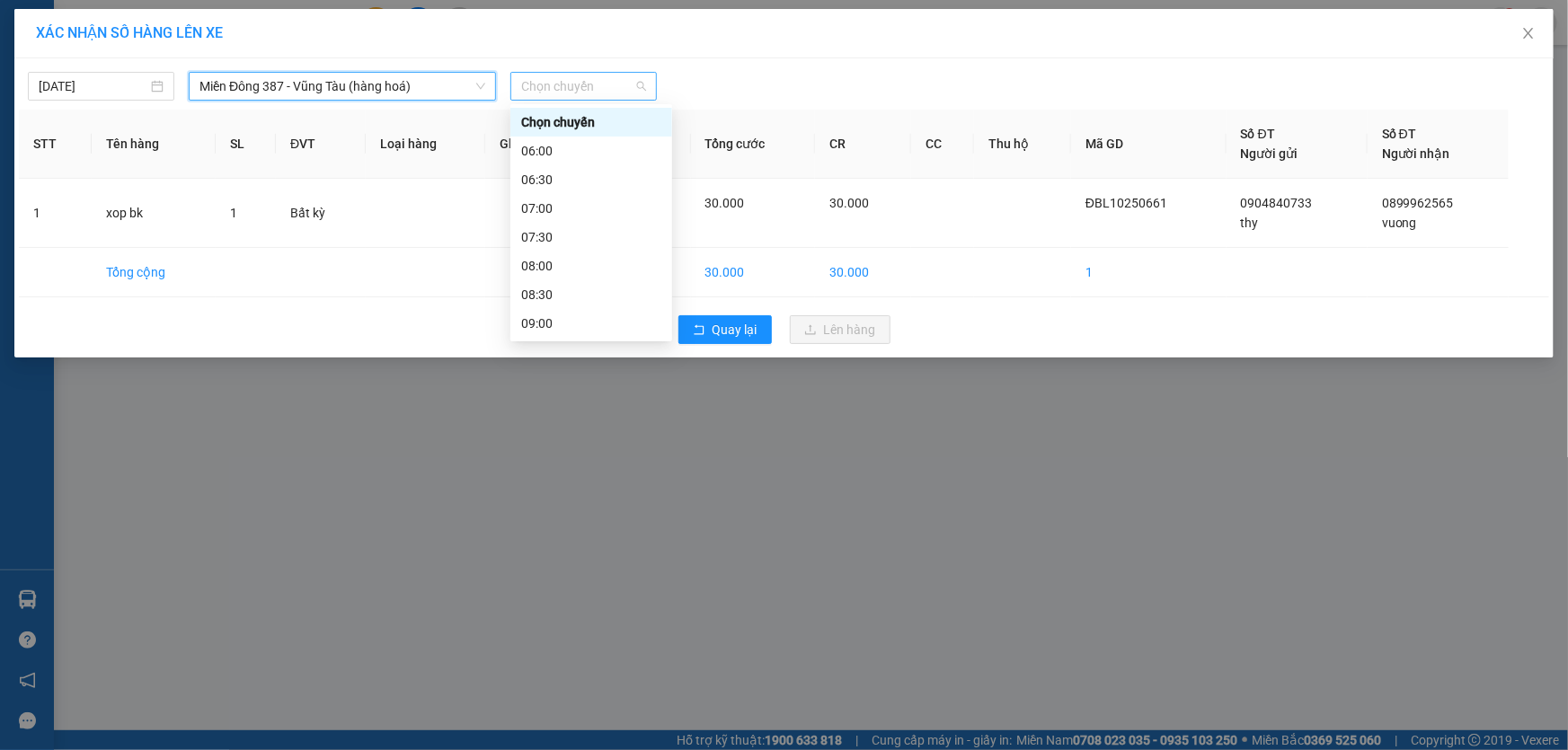
click at [609, 81] on span "Chọn chuyến" at bounding box center [583, 86] width 124 height 27
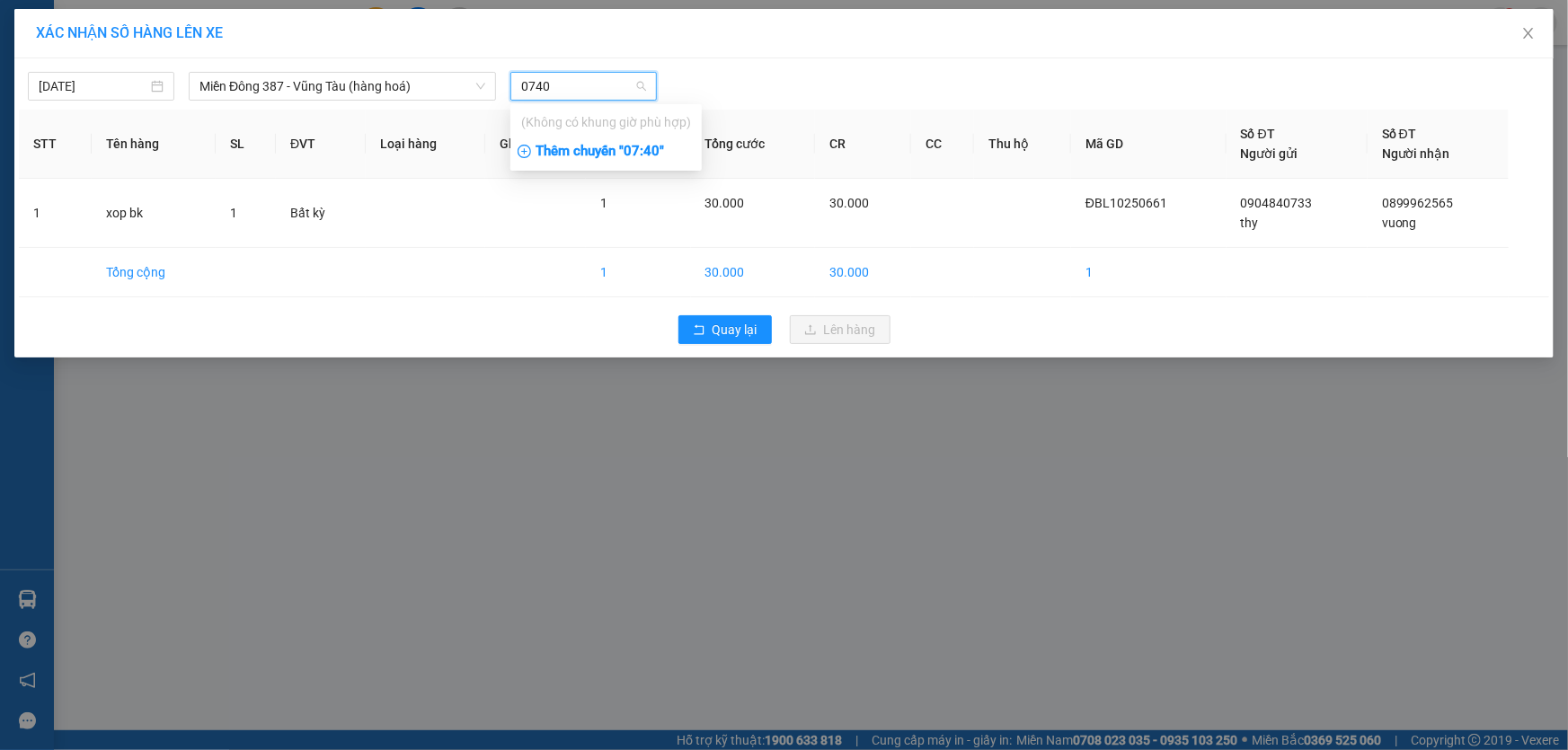
type input "0740"
click at [651, 150] on div "Thêm chuyến " 07:40 "" at bounding box center [605, 151] width 191 height 30
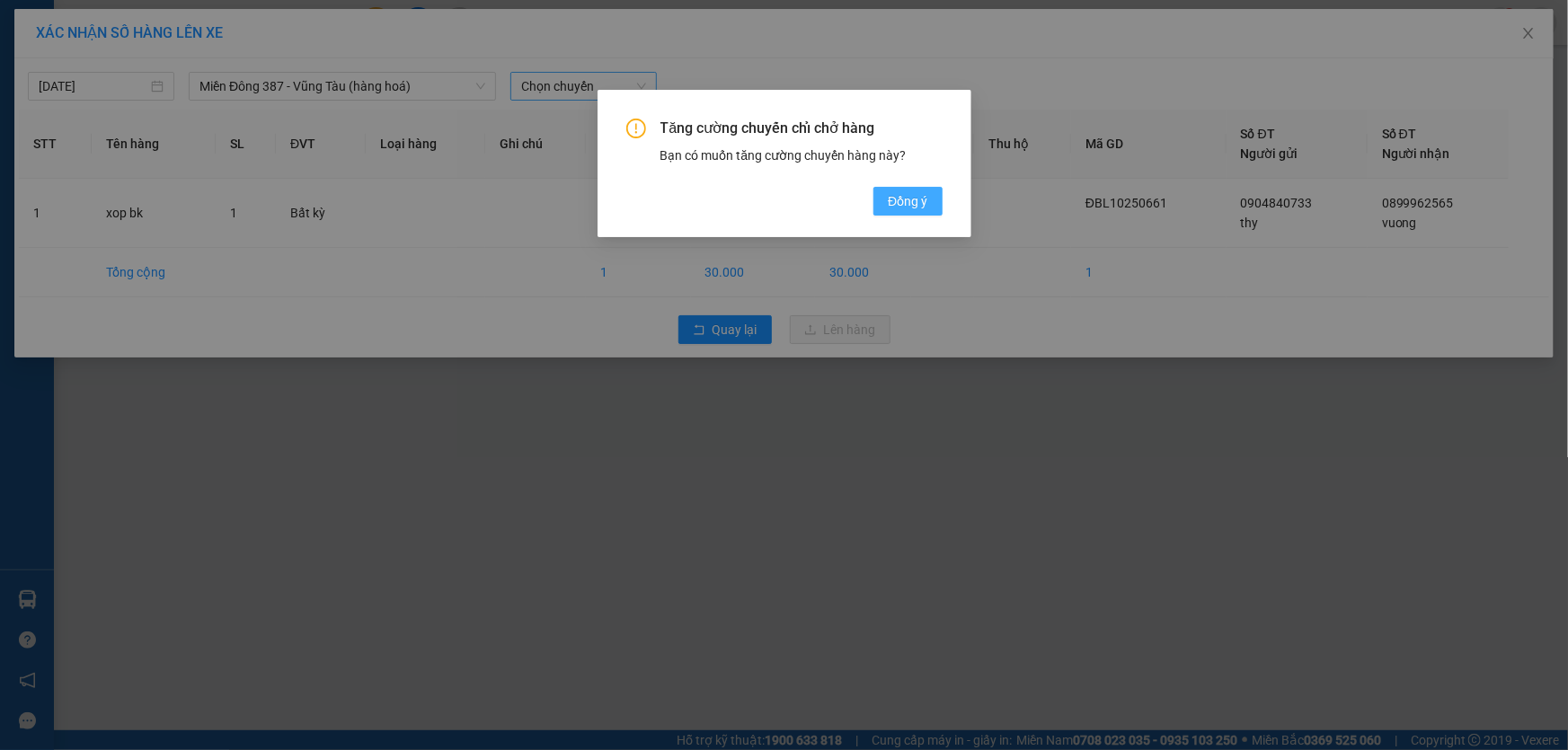
click at [915, 196] on span "Đồng ý" at bounding box center [907, 201] width 39 height 20
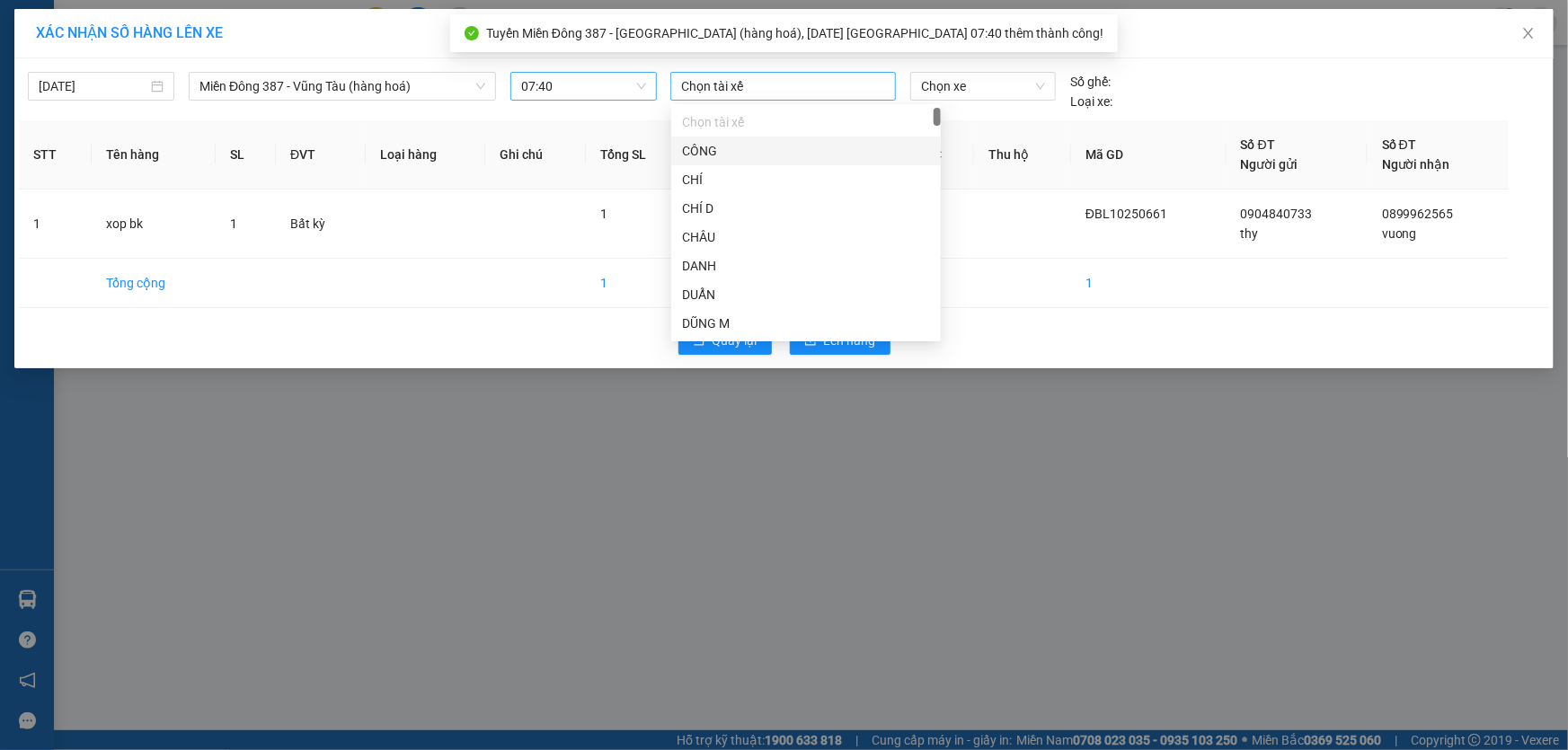
click at [785, 83] on div at bounding box center [783, 86] width 216 height 22
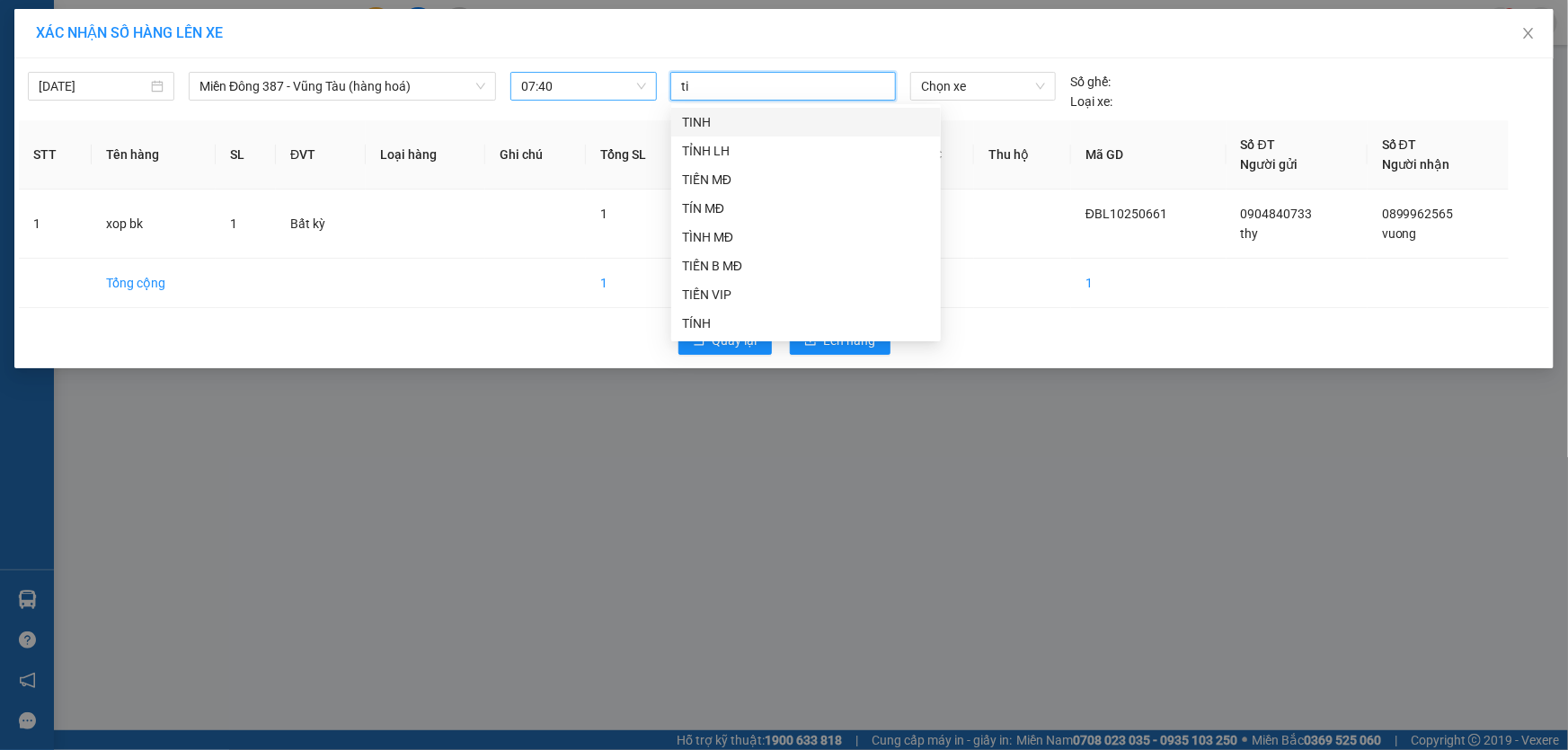
type input "tin"
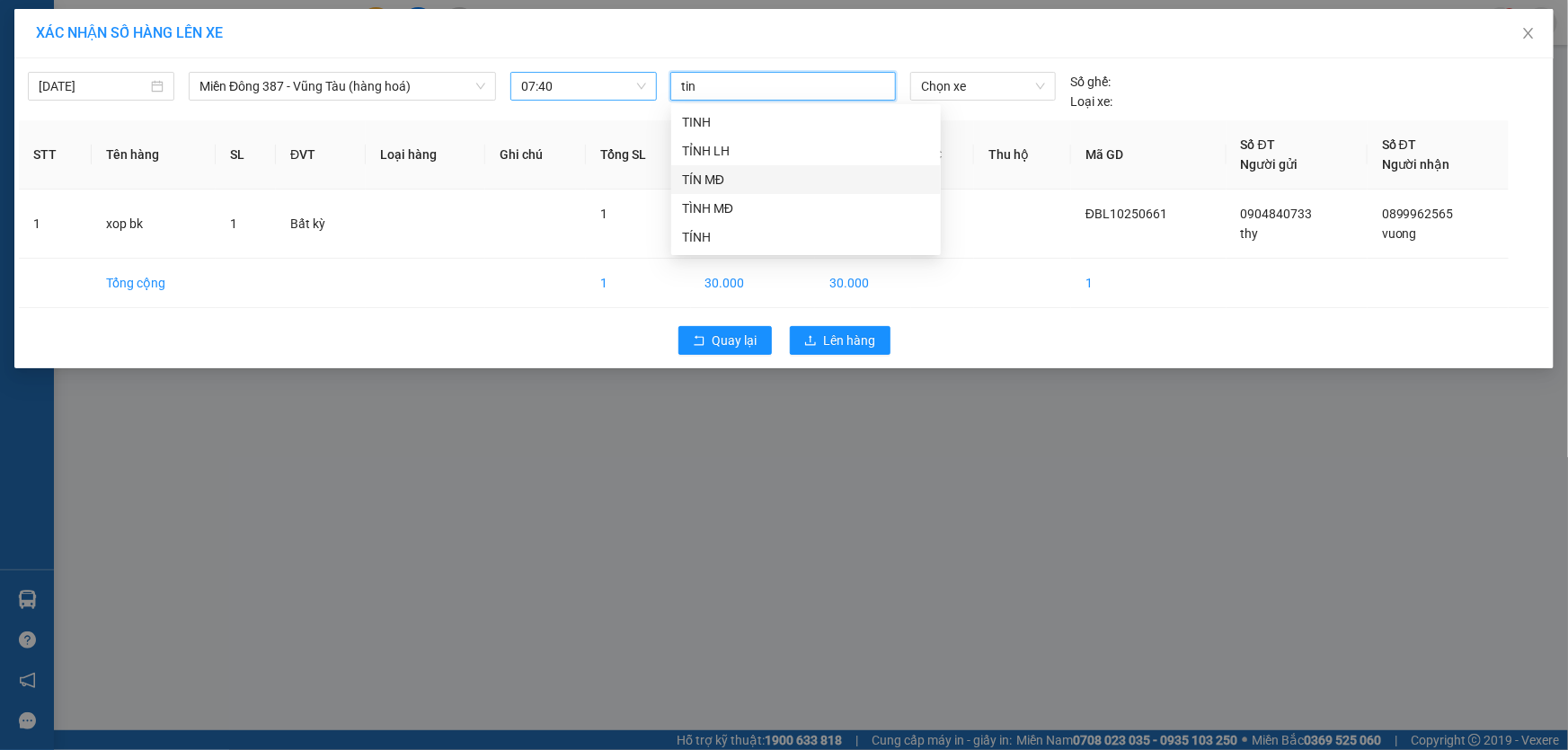
click at [700, 172] on div "TÍN MĐ" at bounding box center [805, 179] width 248 height 20
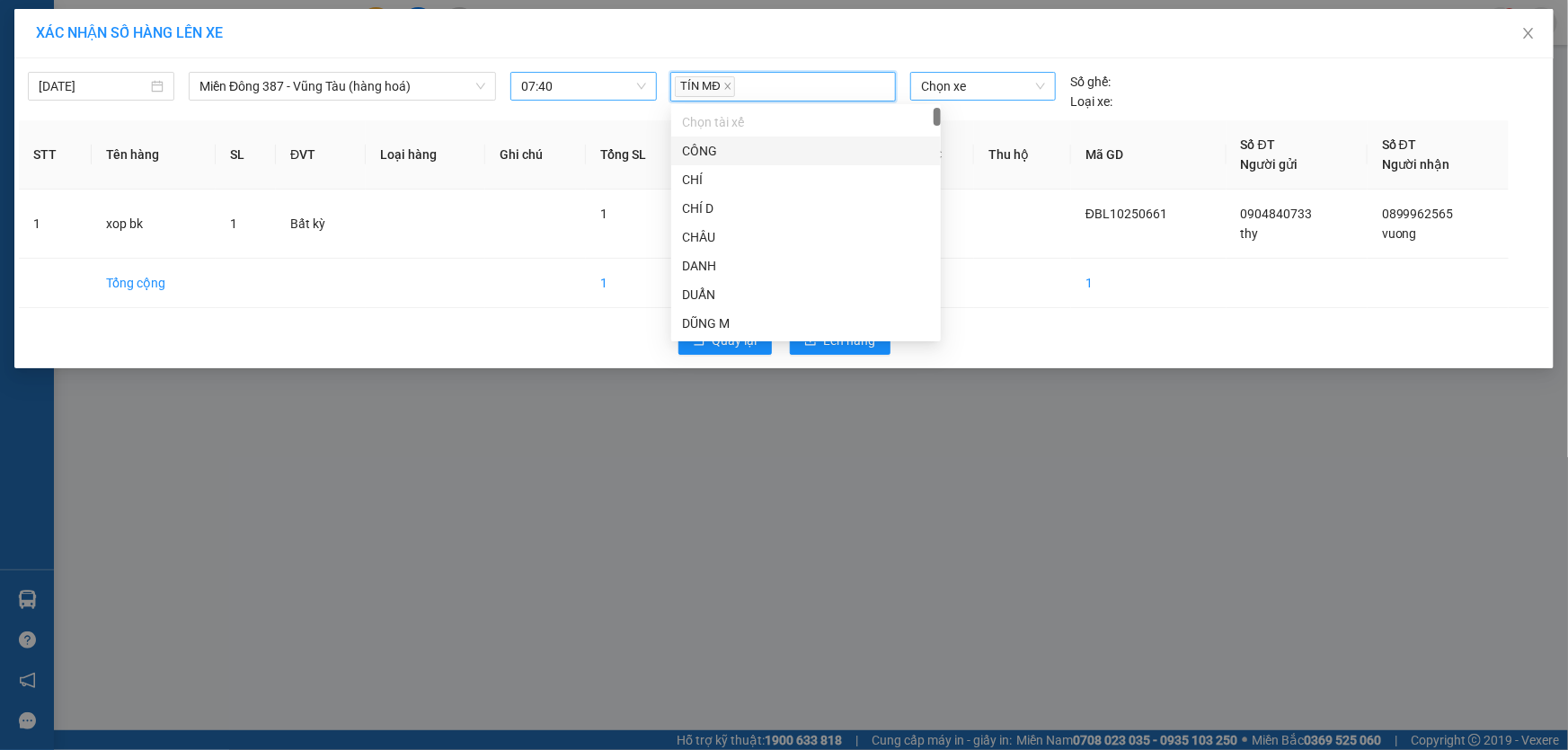
click at [970, 85] on span "Chọn xe" at bounding box center [982, 86] width 124 height 27
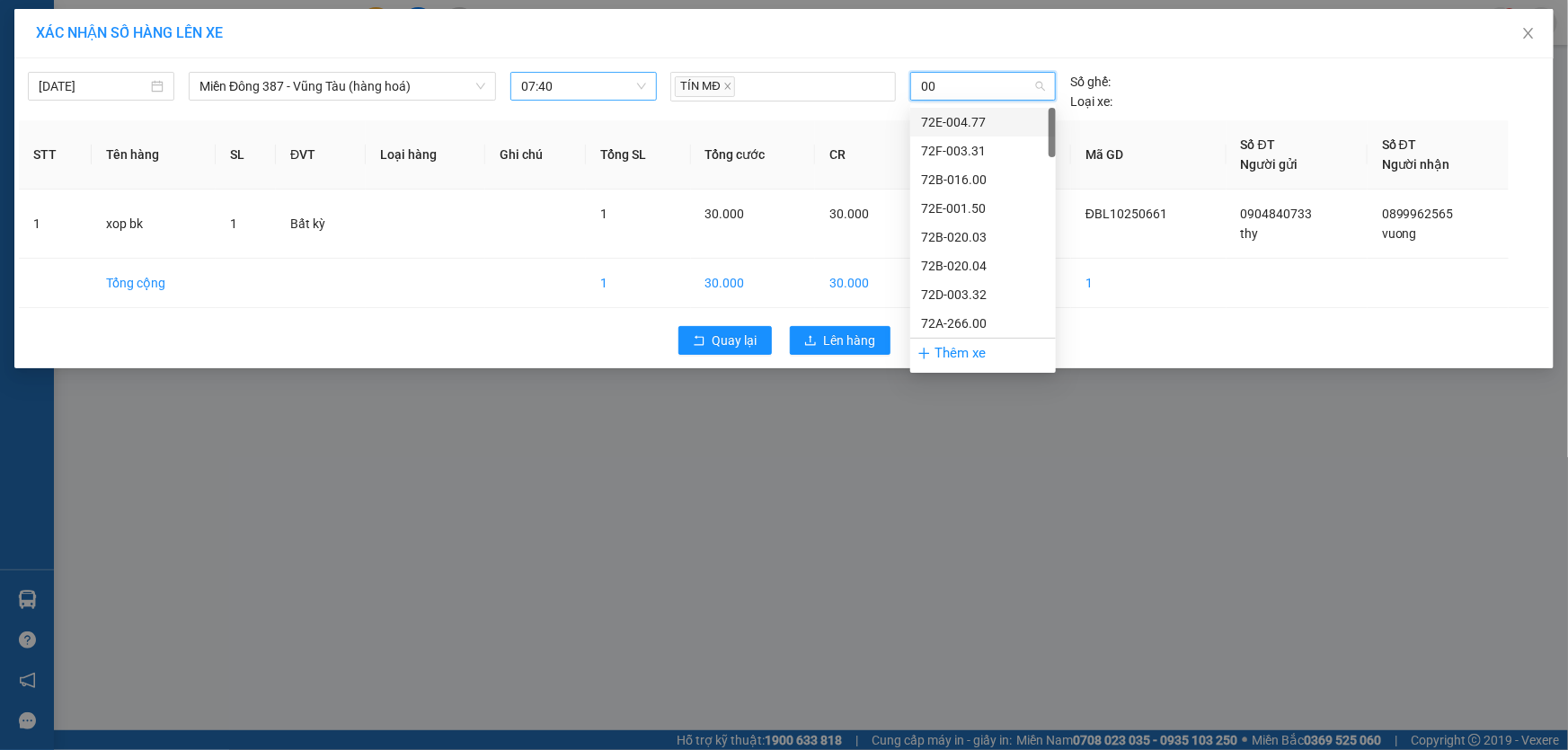
type input "004"
click at [949, 429] on div "72H-070.04" at bounding box center [982, 439] width 124 height 20
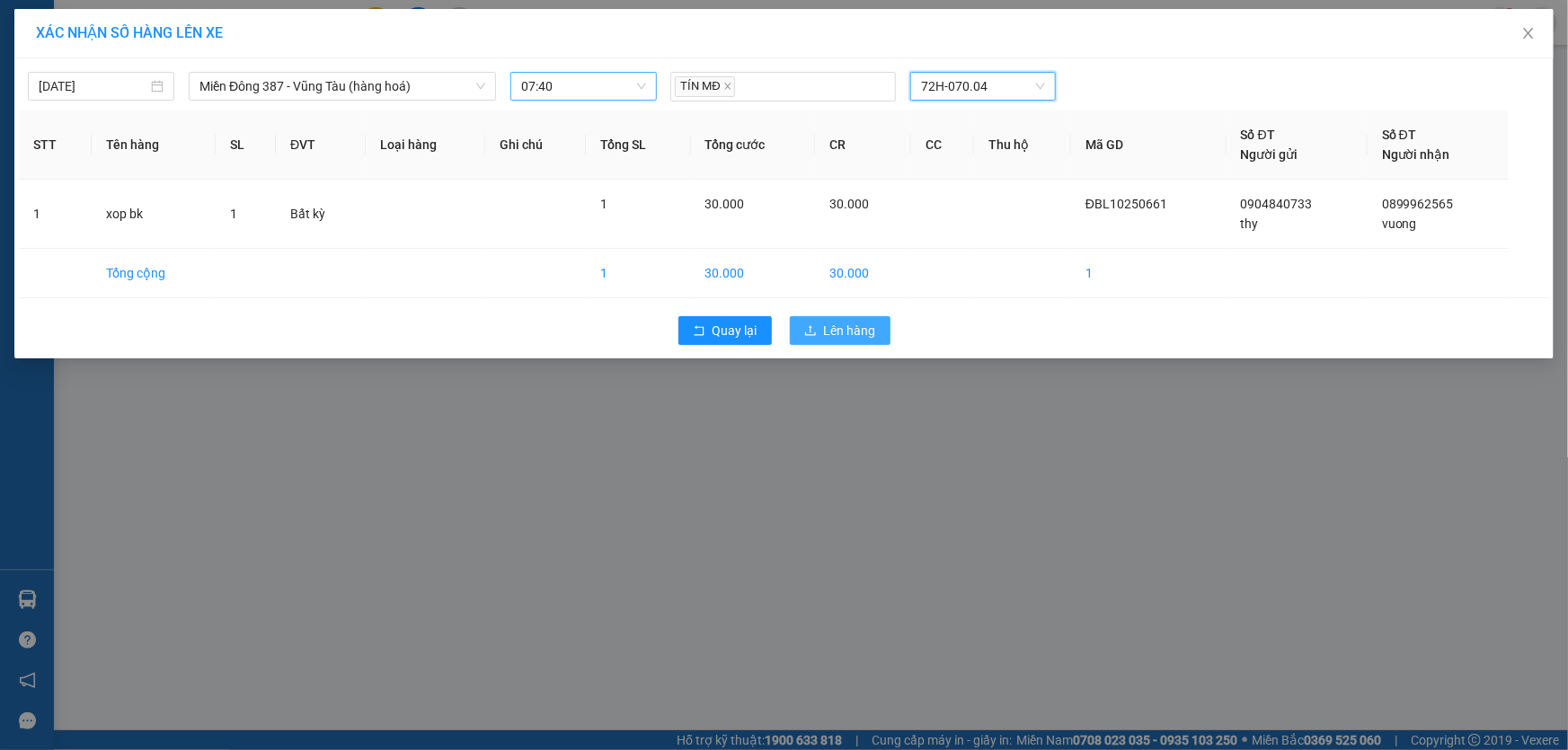
click at [862, 329] on span "Lên hàng" at bounding box center [849, 330] width 52 height 20
